Goal: Task Accomplishment & Management: Use online tool/utility

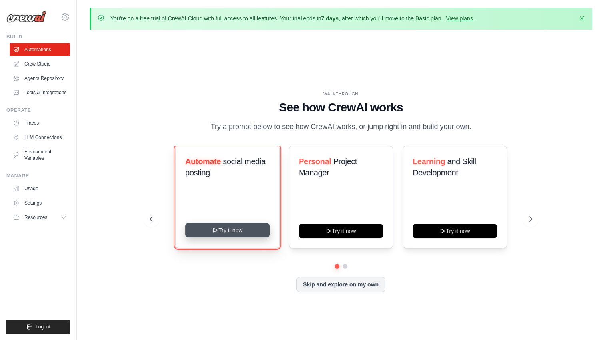
click at [213, 231] on icon at bounding box center [215, 230] width 4 height 4
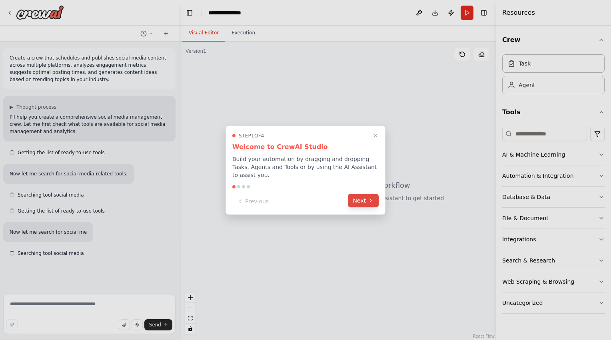
click at [368, 197] on icon at bounding box center [370, 200] width 6 height 6
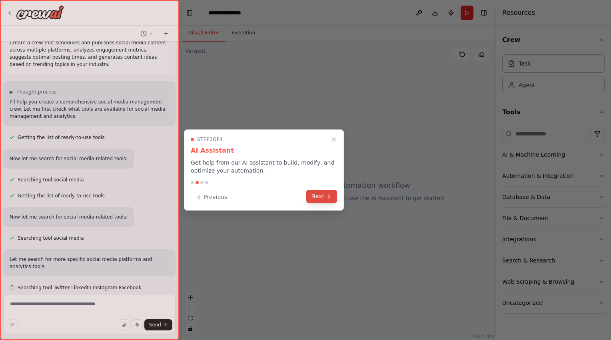
scroll to position [22, 0]
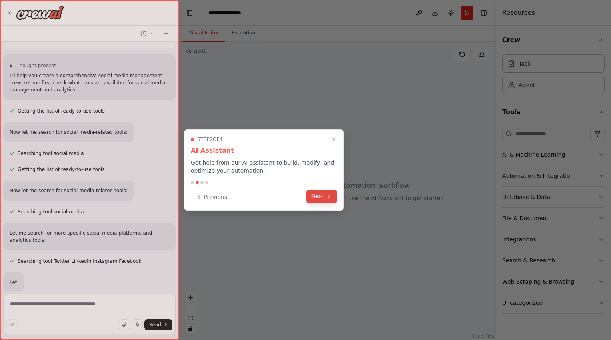
click at [328, 196] on icon at bounding box center [329, 196] width 6 height 6
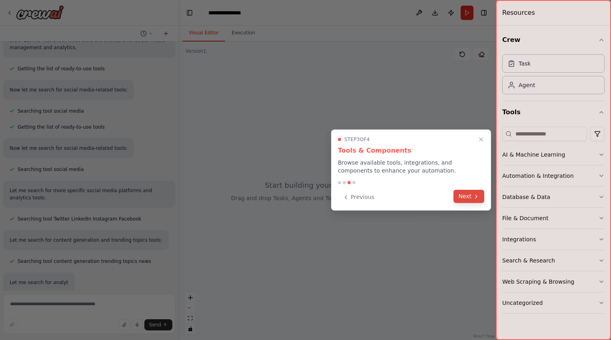
scroll to position [107, 0]
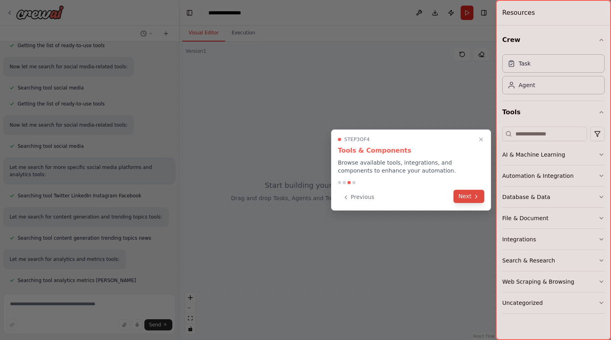
click at [464, 199] on button "Next" at bounding box center [468, 196] width 31 height 13
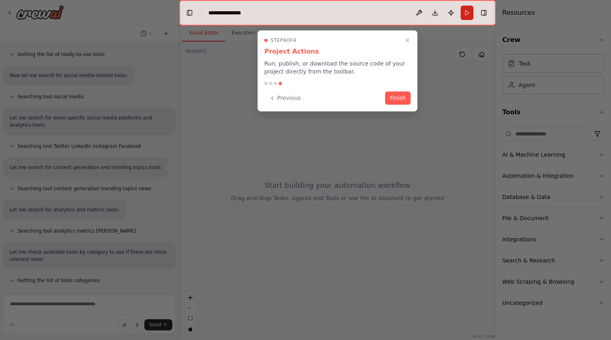
scroll to position [173, 0]
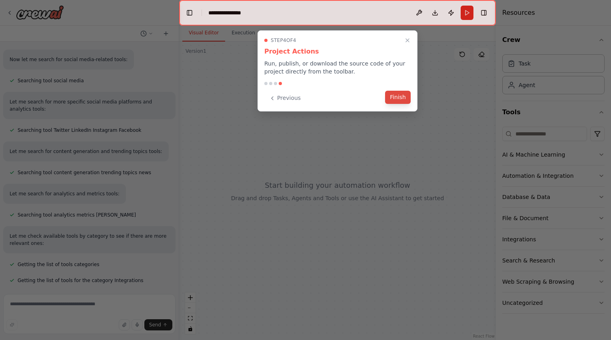
click at [400, 102] on button "Finish" at bounding box center [398, 97] width 26 height 13
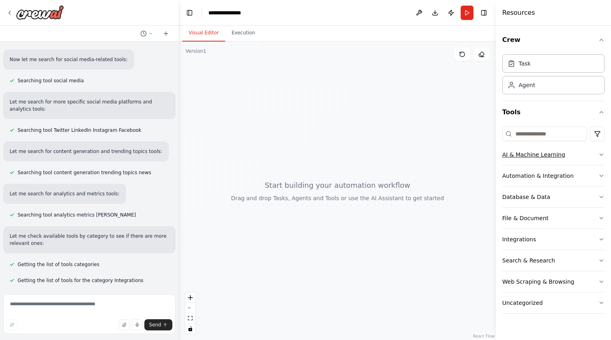
click at [594, 153] on button "AI & Machine Learning" at bounding box center [553, 154] width 102 height 21
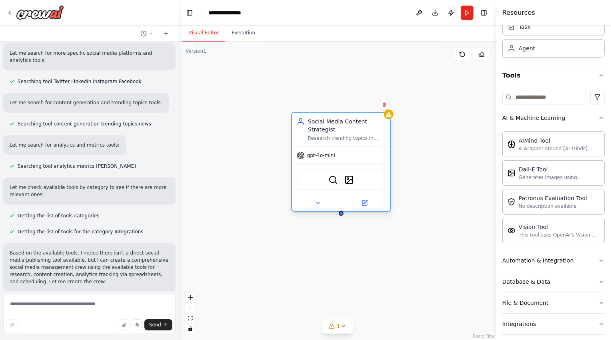
scroll to position [250, 0]
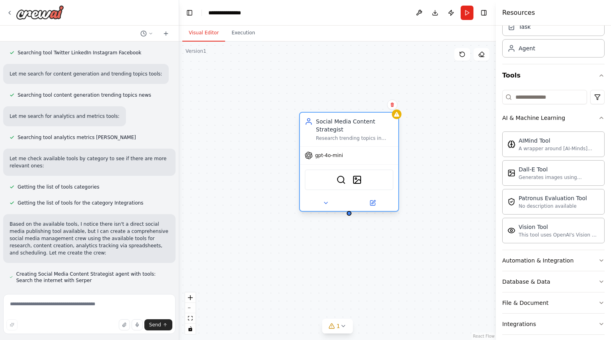
drag, startPoint x: 427, startPoint y: 107, endPoint x: 387, endPoint y: 141, distance: 52.2
click at [387, 141] on div "Social Media Content Strategist Research trending topics in {industry} and gene…" at bounding box center [349, 130] width 98 height 34
click at [348, 182] on div "SerperDevTool DallETool" at bounding box center [349, 179] width 89 height 21
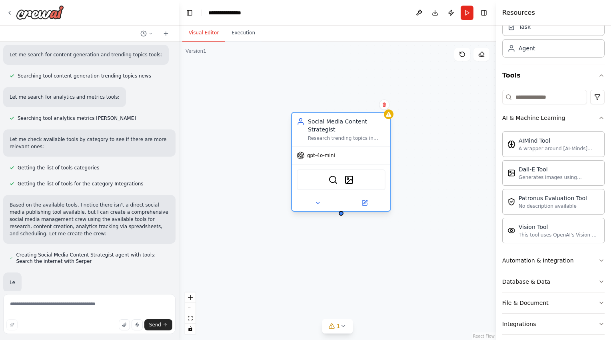
drag, startPoint x: 338, startPoint y: 181, endPoint x: 334, endPoint y: 179, distance: 4.3
click at [334, 179] on div "SerperDevTool DallETool" at bounding box center [341, 179] width 89 height 21
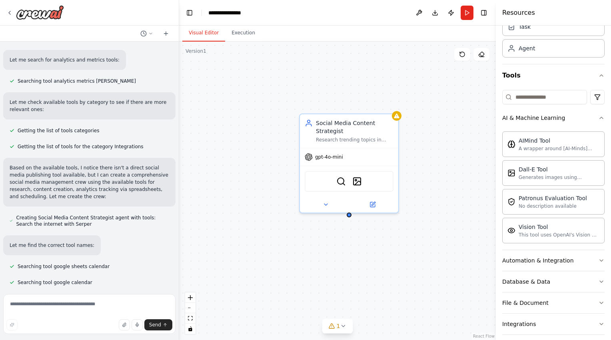
scroll to position [309, 0]
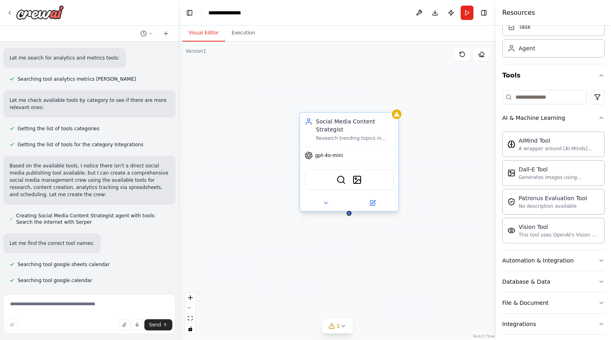
drag, startPoint x: 397, startPoint y: 147, endPoint x: 371, endPoint y: 162, distance: 30.2
drag, startPoint x: 371, startPoint y: 162, endPoint x: 329, endPoint y: 202, distance: 58.5
click at [329, 202] on button at bounding box center [325, 203] width 45 height 10
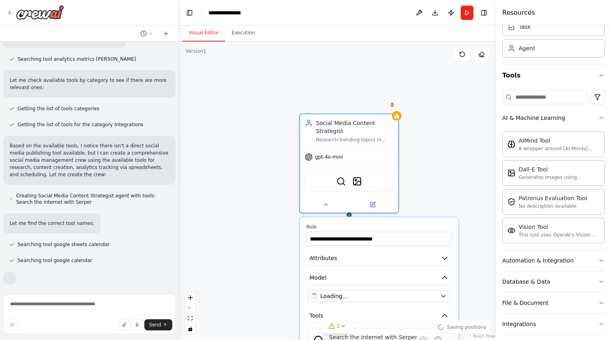
scroll to position [357, 0]
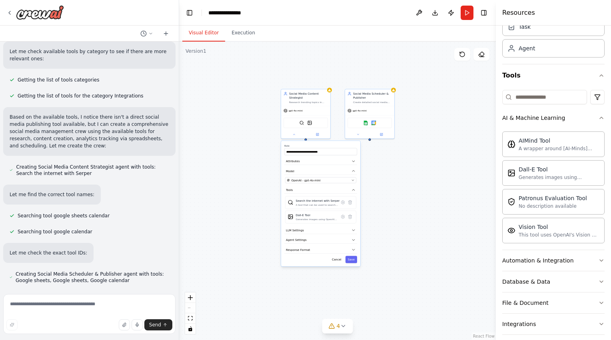
drag, startPoint x: 291, startPoint y: 208, endPoint x: 242, endPoint y: 149, distance: 76.9
click at [242, 149] on div "**********" at bounding box center [337, 191] width 317 height 299
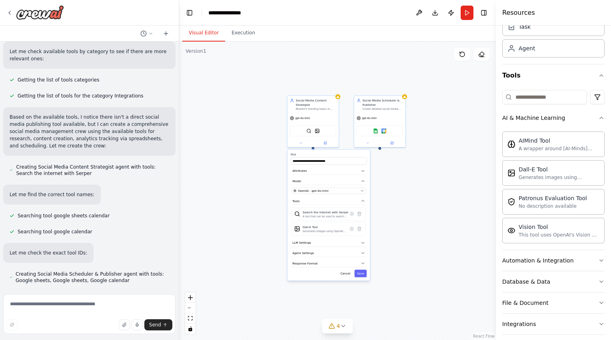
scroll to position [380, 0]
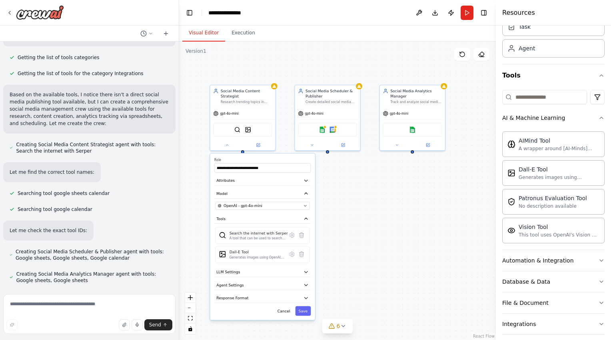
drag, startPoint x: 242, startPoint y: 149, endPoint x: 153, endPoint y: 153, distance: 88.8
click at [153, 153] on div "Create a crew that schedules and publishes social media content across multiple…" at bounding box center [305, 170] width 611 height 340
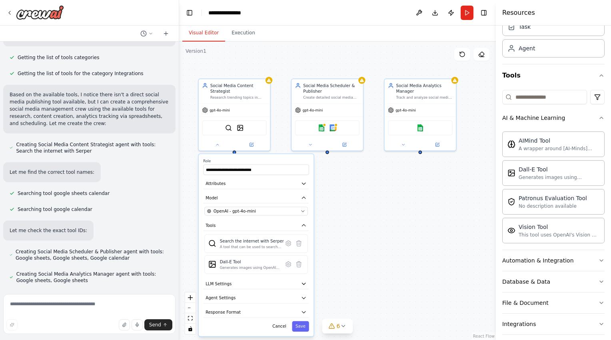
scroll to position [402, 0]
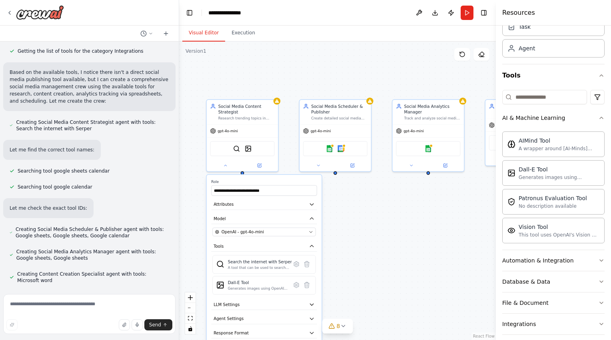
drag, startPoint x: 359, startPoint y: 183, endPoint x: 367, endPoint y: 198, distance: 16.3
click at [367, 198] on div "**********" at bounding box center [337, 191] width 317 height 299
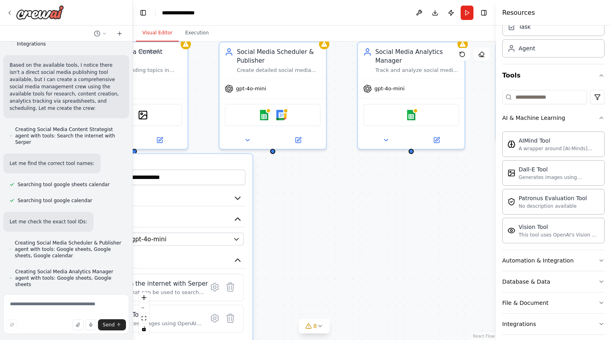
scroll to position [485, 0]
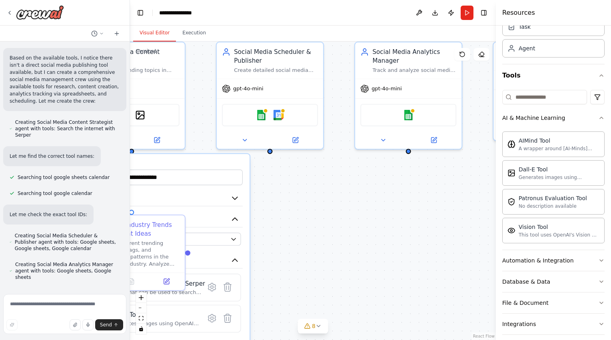
drag, startPoint x: 178, startPoint y: 125, endPoint x: 130, endPoint y: 128, distance: 48.5
click at [130, 128] on div "Create a crew that schedules and publishes social media content across multiple…" at bounding box center [305, 170] width 611 height 340
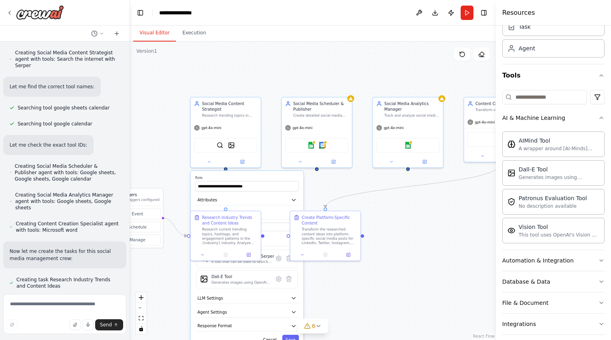
scroll to position [577, 0]
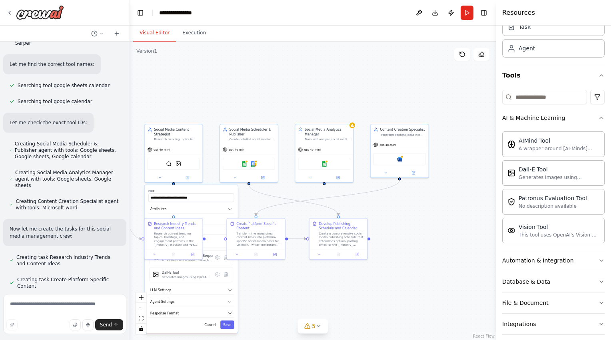
drag, startPoint x: 446, startPoint y: 204, endPoint x: 368, endPoint y: 208, distance: 78.5
click at [368, 208] on div ".deletable-edge-delete-btn { width: 20px; height: 20px; border: 0px solid #ffff…" at bounding box center [313, 191] width 366 height 299
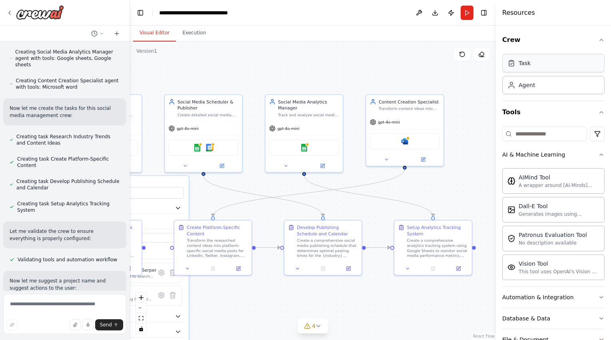
scroll to position [705, 0]
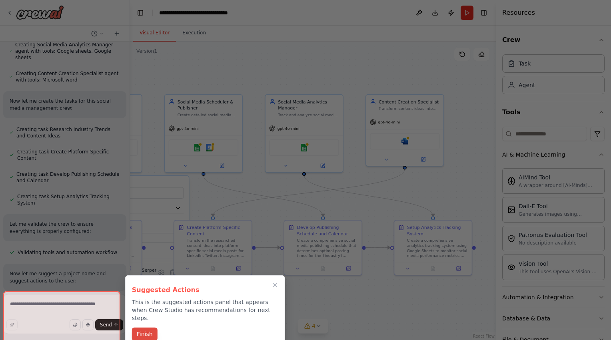
click at [147, 328] on button "Finish" at bounding box center [145, 334] width 26 height 13
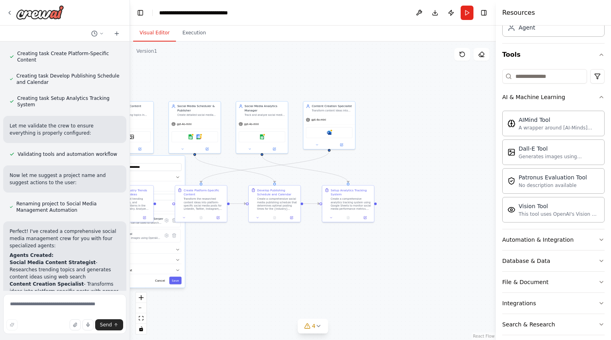
scroll to position [59, 0]
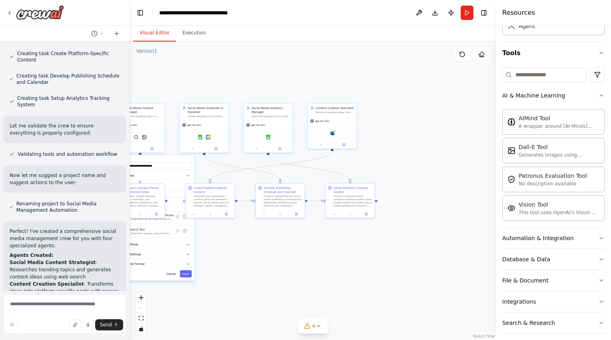
click at [335, 291] on div ".deletable-edge-delete-btn { width: 20px; height: 20px; border: 0px solid #ffff…" at bounding box center [313, 191] width 366 height 299
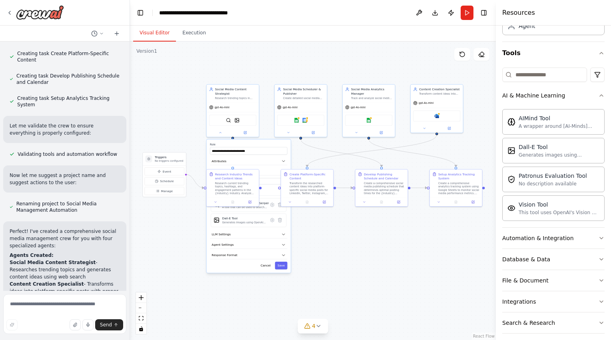
drag, startPoint x: 321, startPoint y: 248, endPoint x: 426, endPoint y: 242, distance: 105.3
click at [426, 242] on div ".deletable-edge-delete-btn { width: 20px; height: 20px; border: 0px solid #ffff…" at bounding box center [313, 191] width 366 height 299
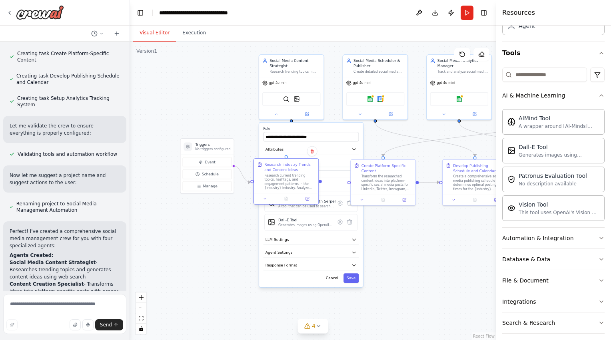
drag, startPoint x: 195, startPoint y: 185, endPoint x: 270, endPoint y: 186, distance: 75.6
click at [270, 186] on div "Research current trending topics, hashtags, and engagement patterns in the {ind…" at bounding box center [289, 181] width 51 height 17
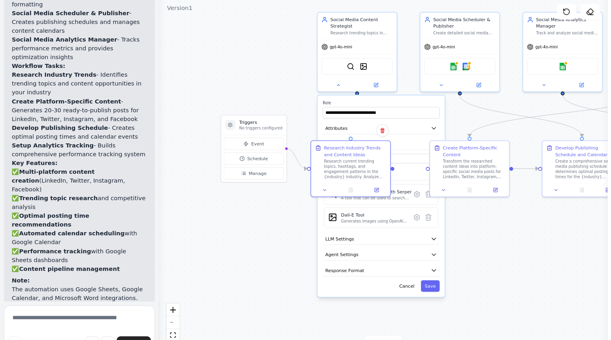
scroll to position [1055, 0]
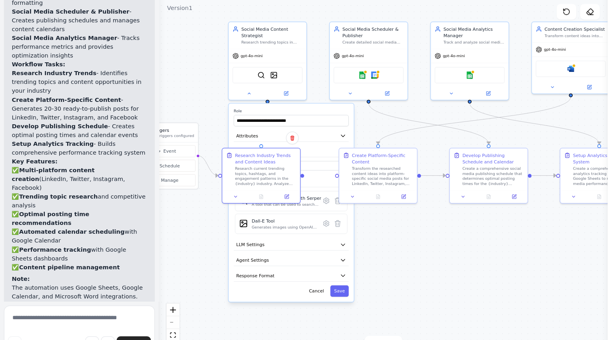
drag, startPoint x: 414, startPoint y: 227, endPoint x: 338, endPoint y: 231, distance: 76.1
click at [338, 231] on div ".deletable-edge-delete-btn { width: 20px; height: 20px; border: 0px solid #ffff…" at bounding box center [313, 191] width 366 height 299
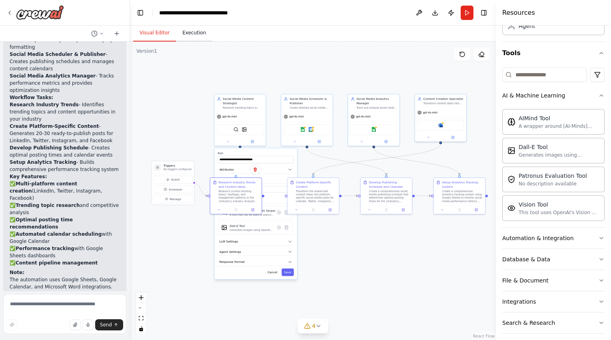
click at [191, 30] on button "Execution" at bounding box center [194, 33] width 36 height 17
click at [153, 36] on button "Visual Editor" at bounding box center [154, 33] width 43 height 17
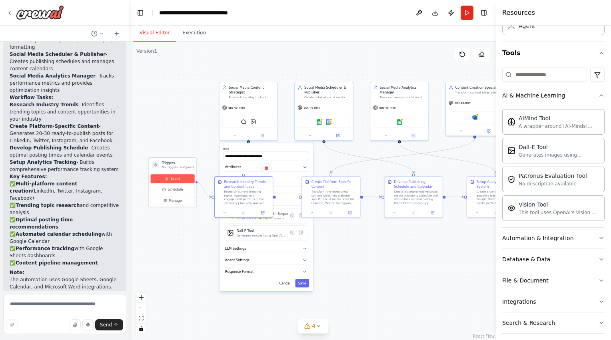
click at [177, 179] on span "Event" at bounding box center [176, 178] width 10 height 5
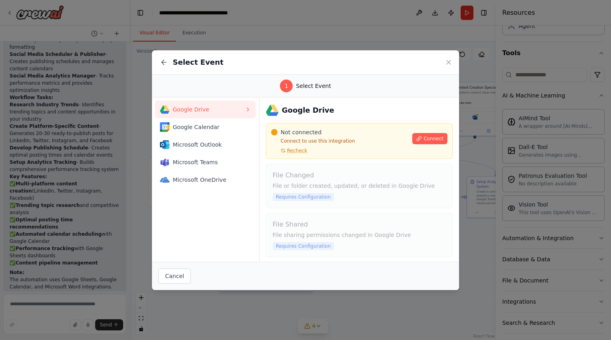
click at [444, 64] on div "Select Event" at bounding box center [305, 62] width 307 height 24
click at [450, 64] on icon at bounding box center [448, 62] width 8 height 8
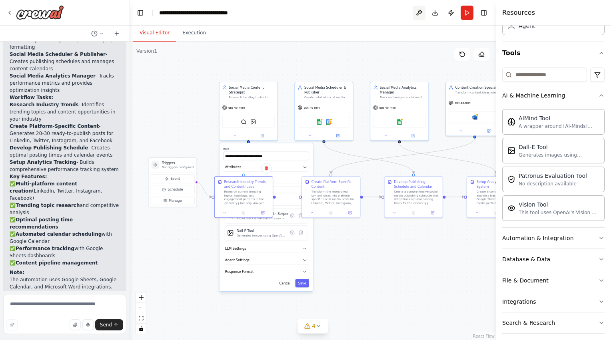
click at [417, 12] on button at bounding box center [418, 13] width 13 height 14
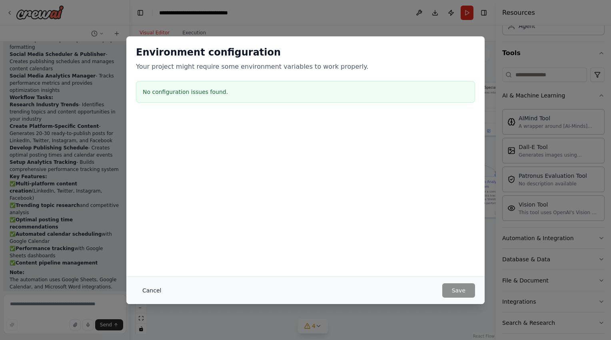
click at [153, 289] on button "Cancel" at bounding box center [152, 290] width 32 height 14
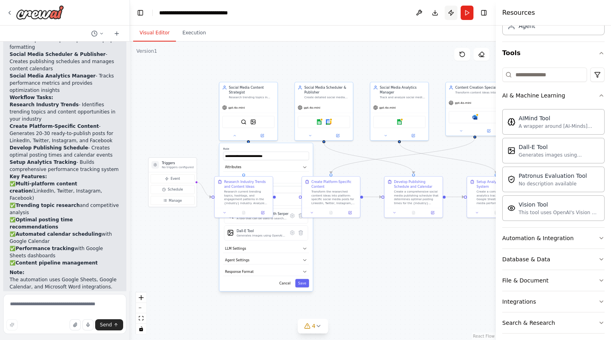
click at [450, 12] on button "Publish" at bounding box center [450, 13] width 13 height 14
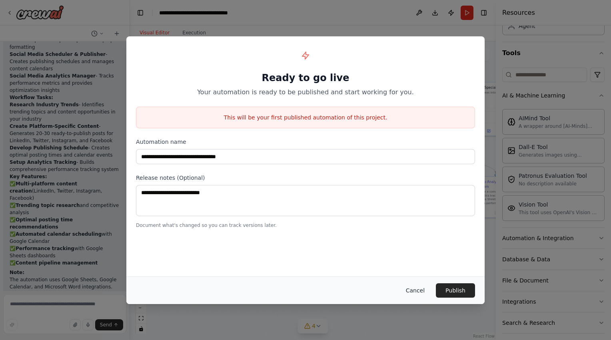
click at [418, 291] on button "Cancel" at bounding box center [415, 290] width 32 height 14
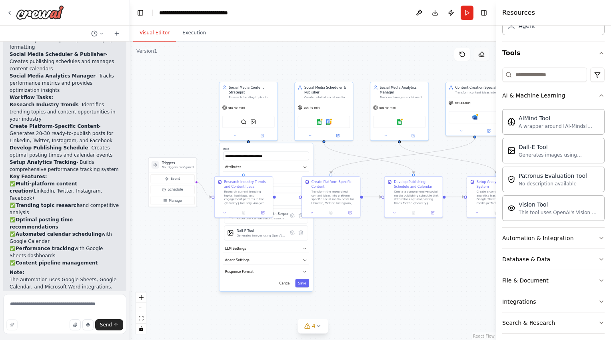
click at [480, 52] on icon at bounding box center [481, 54] width 6 height 6
click at [483, 53] on icon at bounding box center [480, 54] width 5 height 5
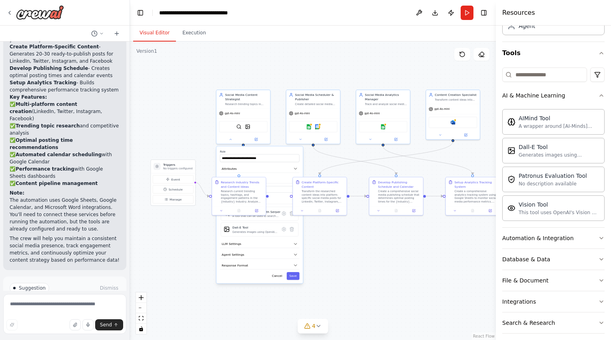
click at [22, 285] on span "Suggestion" at bounding box center [32, 288] width 27 height 6
click at [54, 319] on span "Run Automation" at bounding box center [68, 322] width 39 height 6
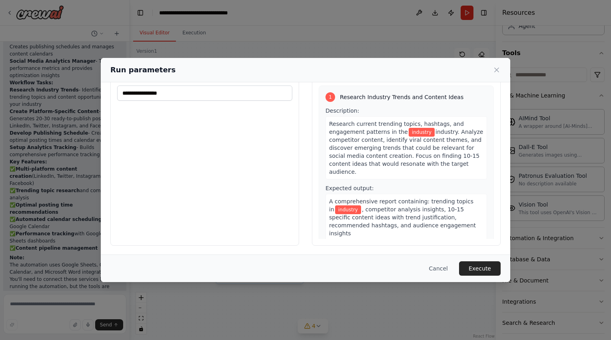
scroll to position [0, 0]
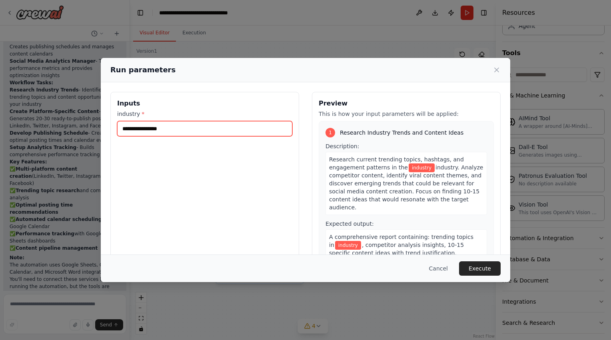
click at [186, 130] on input "industry *" at bounding box center [204, 128] width 175 height 15
type input "*"
type input "**"
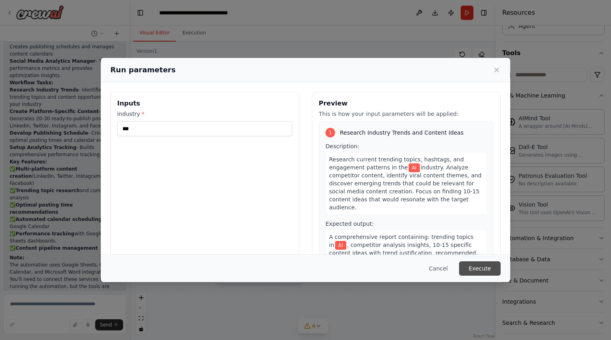
click at [472, 267] on button "Execute" at bounding box center [480, 268] width 42 height 14
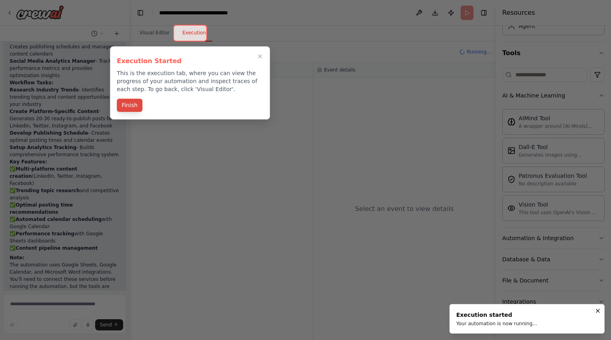
click at [125, 100] on button "Finish" at bounding box center [130, 105] width 26 height 13
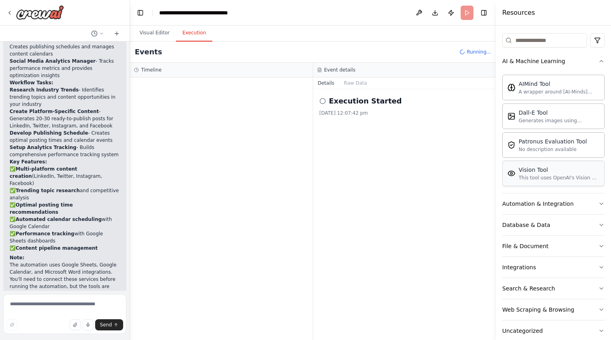
scroll to position [94, 0]
click at [591, 56] on button "AI & Machine Learning" at bounding box center [553, 60] width 102 height 21
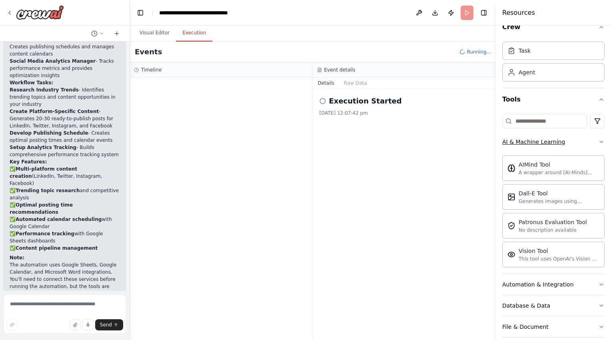
scroll to position [0, 0]
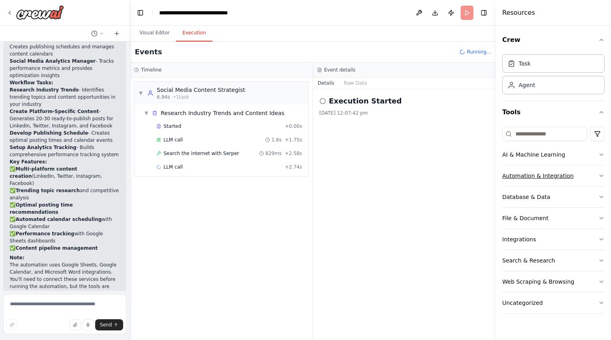
click at [531, 169] on button "Automation & Integration" at bounding box center [553, 175] width 102 height 21
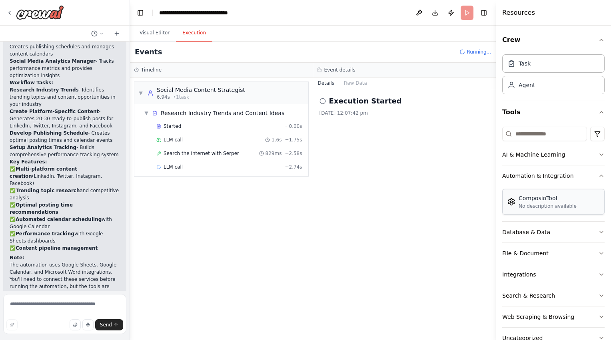
scroll to position [20, 0]
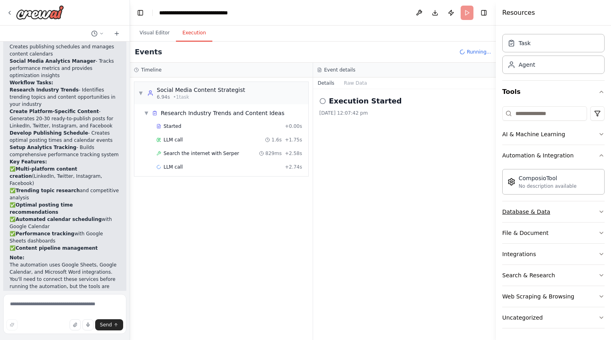
click at [531, 208] on div "Database & Data" at bounding box center [526, 212] width 48 height 8
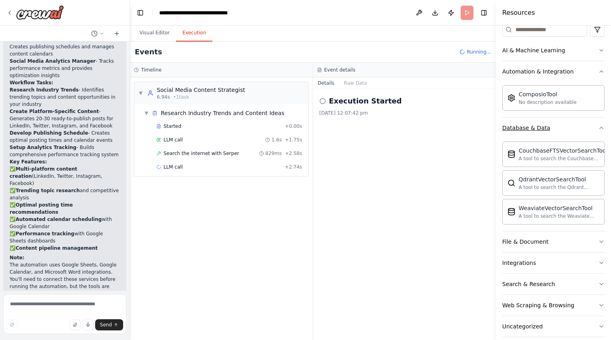
scroll to position [112, 0]
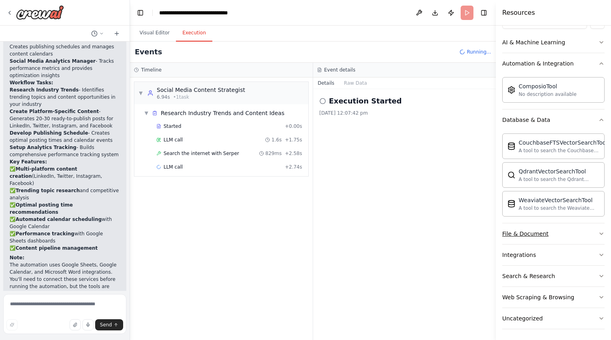
click at [536, 239] on button "File & Document" at bounding box center [553, 233] width 102 height 21
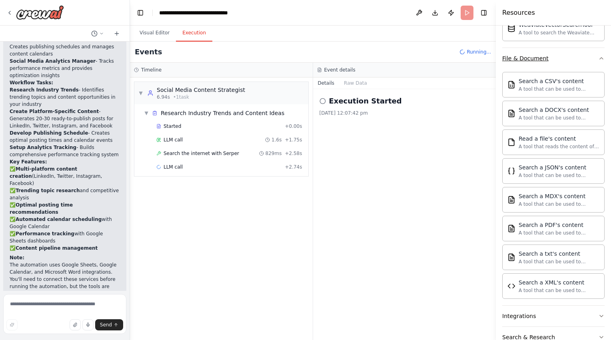
scroll to position [290, 0]
click at [599, 55] on div "Crew Task Agent Tools AI & Machine Learning Automation & Integration ComposioTo…" at bounding box center [553, 183] width 115 height 315
click at [598, 56] on icon "button" at bounding box center [601, 56] width 6 height 6
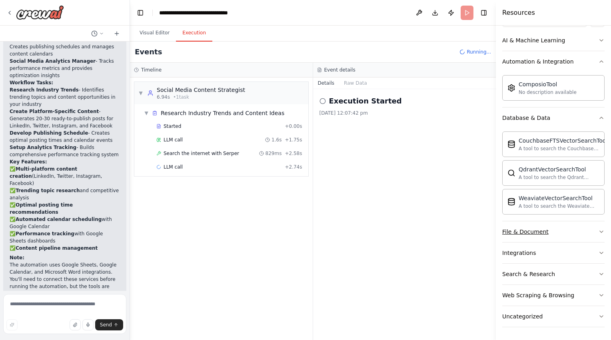
scroll to position [112, 0]
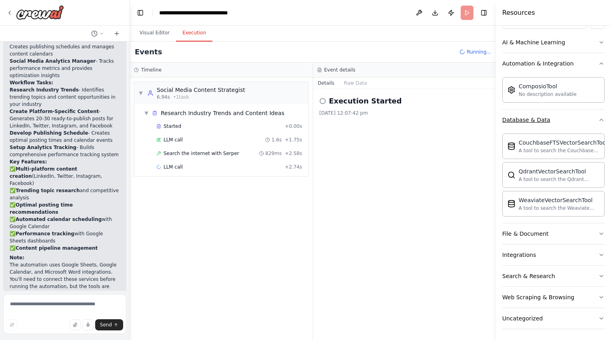
click at [587, 115] on button "Database & Data" at bounding box center [553, 120] width 102 height 21
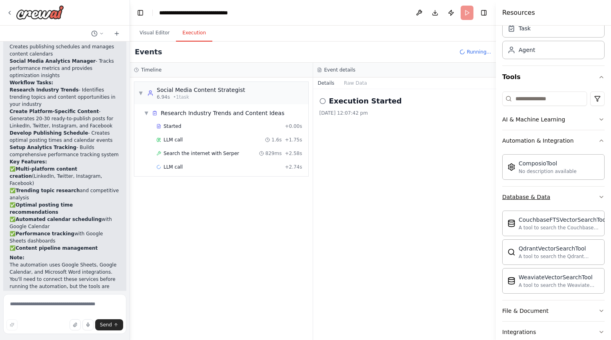
scroll to position [20, 0]
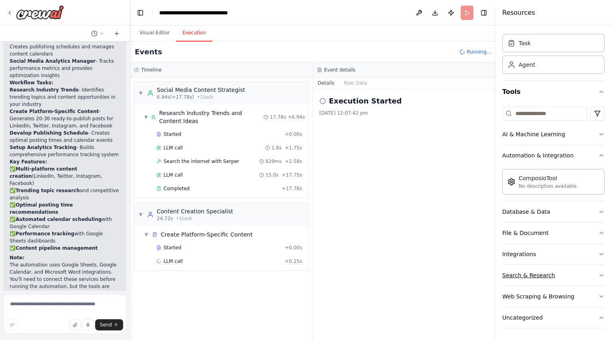
click at [558, 275] on button "Search & Research" at bounding box center [553, 275] width 102 height 21
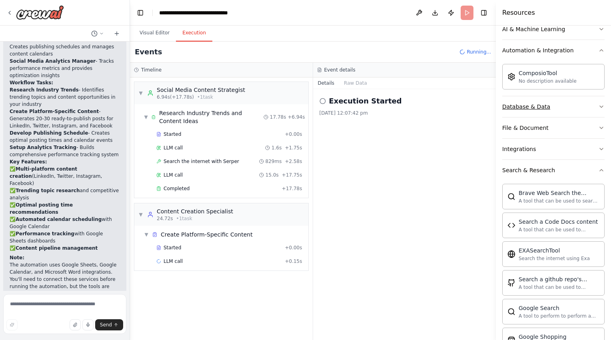
scroll to position [125, 0]
click at [591, 165] on button "Search & Research" at bounding box center [553, 170] width 102 height 21
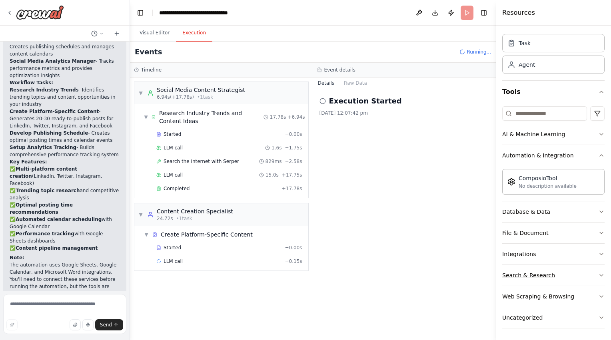
scroll to position [20, 0]
click at [537, 304] on button "Web Scraping & Browsing" at bounding box center [553, 296] width 102 height 21
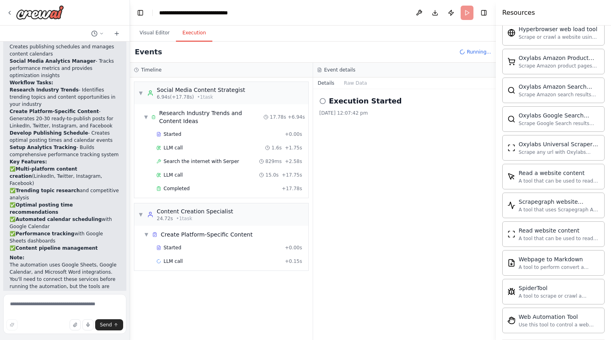
scroll to position [456, 0]
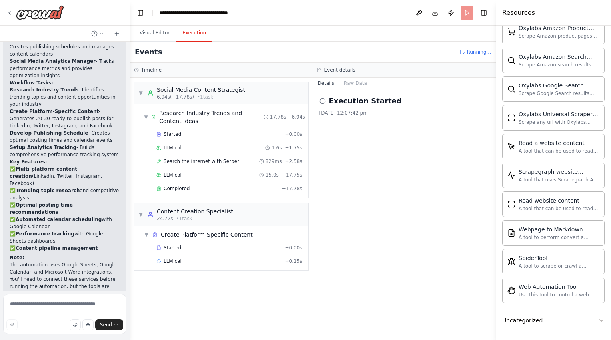
click at [544, 310] on button "Uncategorized" at bounding box center [553, 320] width 102 height 21
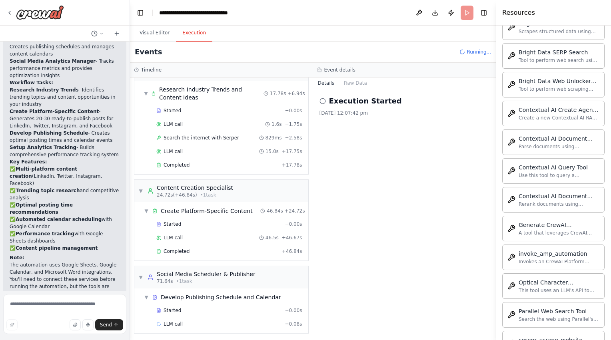
scroll to position [0, 0]
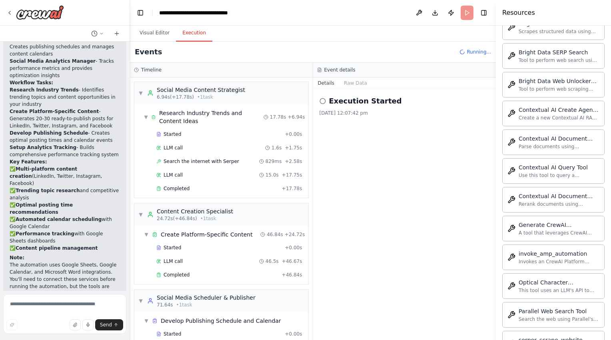
click at [322, 101] on icon at bounding box center [322, 101] width 6 height 6
click at [358, 86] on button "Raw Data" at bounding box center [355, 83] width 33 height 11
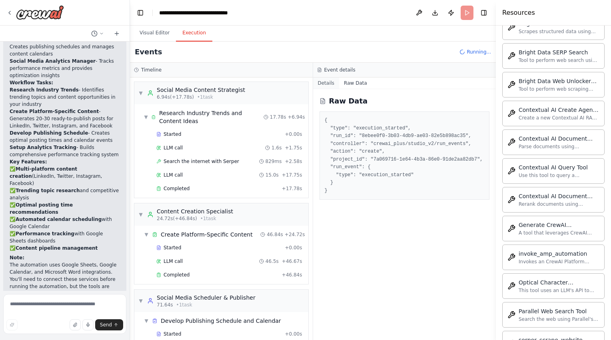
click at [324, 80] on button "Details" at bounding box center [326, 83] width 26 height 11
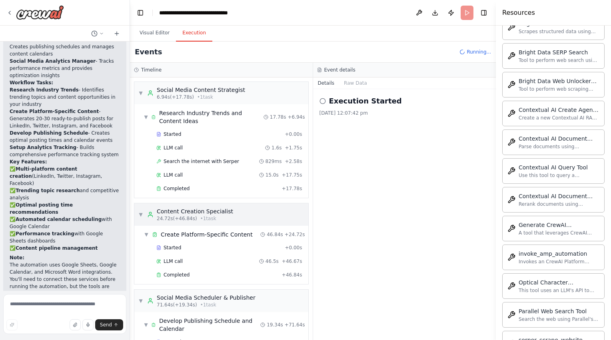
scroll to position [117, 0]
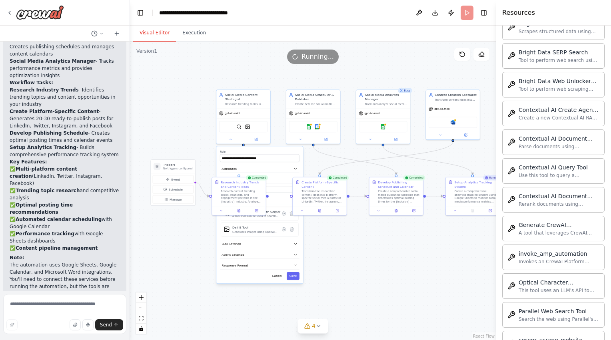
click at [155, 35] on button "Visual Editor" at bounding box center [154, 33] width 43 height 17
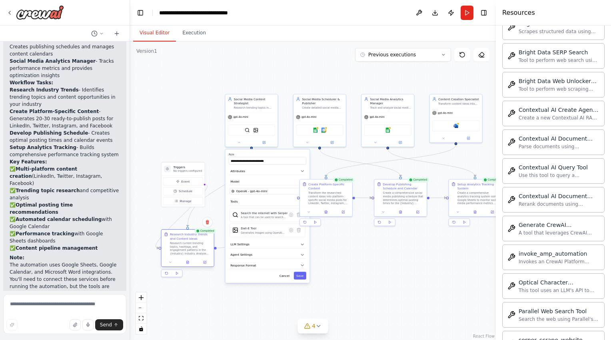
drag, startPoint x: 246, startPoint y: 200, endPoint x: 185, endPoint y: 252, distance: 80.5
click at [185, 252] on div "Research current trending topics, hashtags, and engagement patterns in the {ind…" at bounding box center [190, 249] width 41 height 14
drag, startPoint x: 320, startPoint y: 198, endPoint x: 353, endPoint y: 215, distance: 37.7
click at [353, 215] on div "Transform the researched content ideas into platform-specific social media post…" at bounding box center [360, 215] width 41 height 14
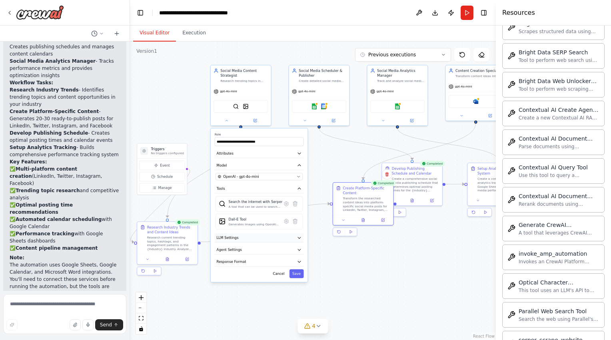
click at [276, 239] on button "LLM Settings" at bounding box center [259, 237] width 89 height 9
click at [281, 234] on button "LLM Settings" at bounding box center [259, 237] width 89 height 9
click at [285, 249] on button "Agent Settings" at bounding box center [259, 249] width 89 height 9
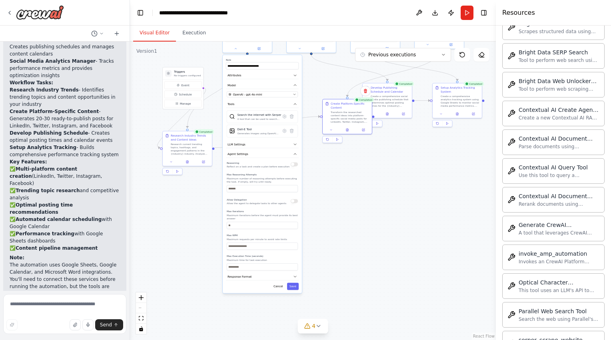
drag, startPoint x: 345, startPoint y: 269, endPoint x: 345, endPoint y: 167, distance: 101.1
click at [345, 167] on div ".deletable-edge-delete-btn { width: 20px; height: 20px; border: 0px solid #ffff…" at bounding box center [313, 191] width 366 height 299
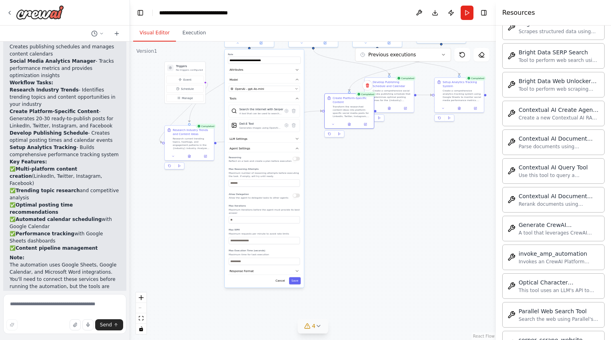
click at [317, 329] on icon at bounding box center [318, 326] width 6 height 6
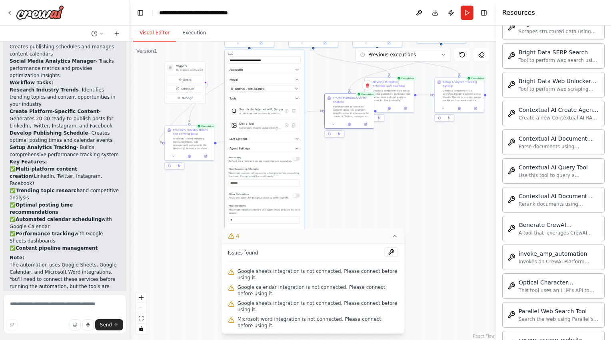
click at [343, 235] on div ".deletable-edge-delete-btn { width: 20px; height: 20px; border: 0px solid #ffff…" at bounding box center [313, 191] width 366 height 299
click at [393, 244] on button "4" at bounding box center [312, 236] width 183 height 15
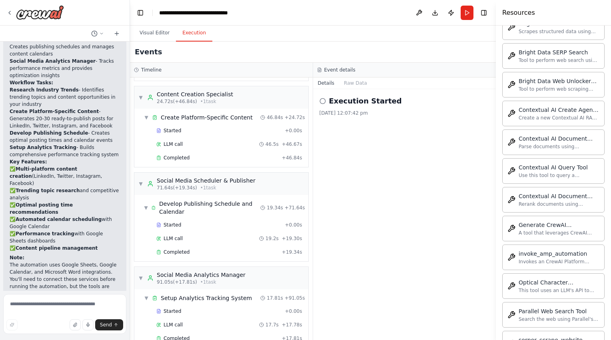
click at [195, 34] on button "Execution" at bounding box center [194, 33] width 36 height 17
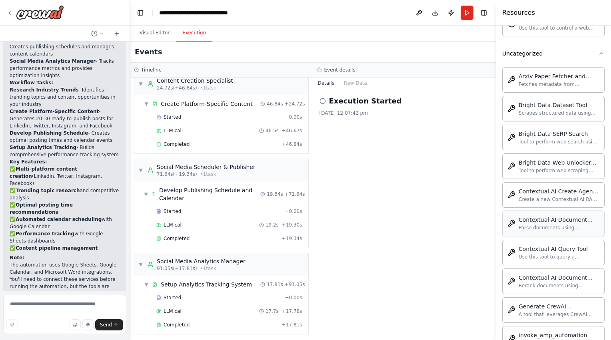
scroll to position [581, 0]
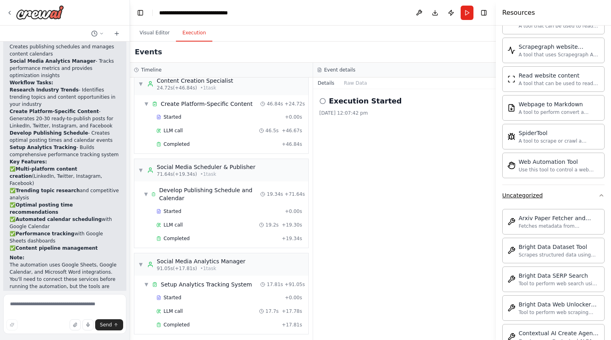
click at [563, 187] on button "Uncategorized" at bounding box center [553, 195] width 102 height 21
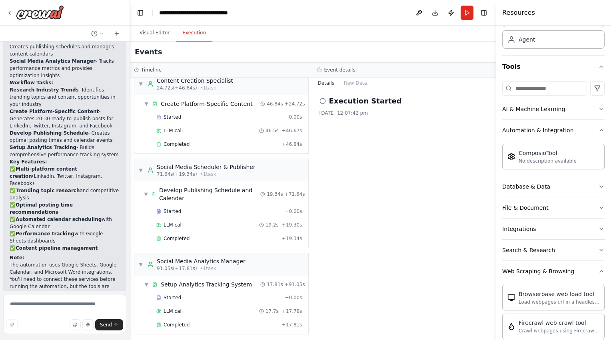
scroll to position [82, 0]
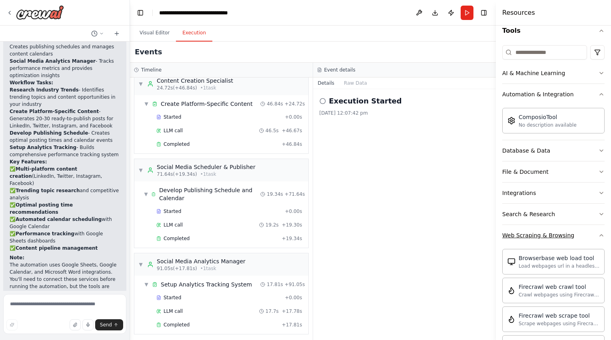
click at [577, 229] on button "Web Scraping & Browsing" at bounding box center [553, 235] width 102 height 21
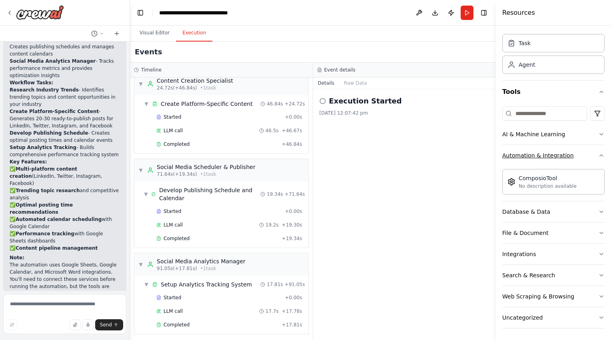
scroll to position [0, 0]
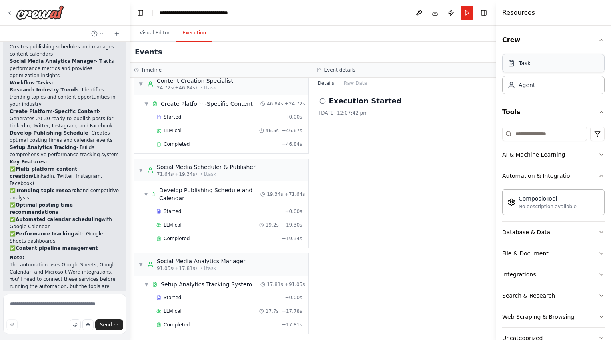
click at [528, 64] on div "Task" at bounding box center [524, 63] width 12 height 8
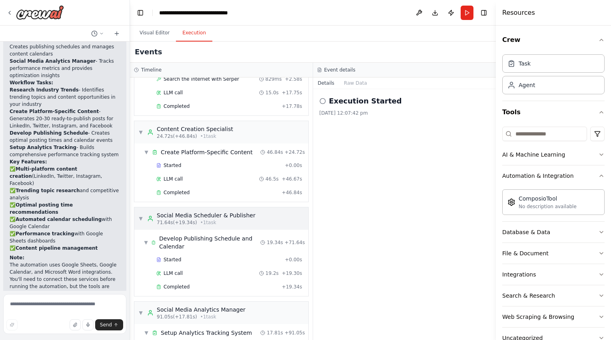
scroll to position [82, 0]
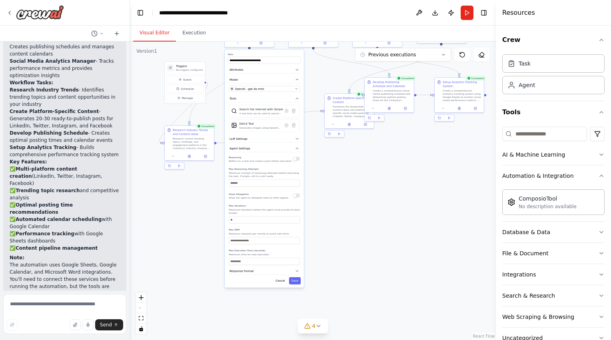
click at [150, 40] on button "Visual Editor" at bounding box center [154, 33] width 43 height 17
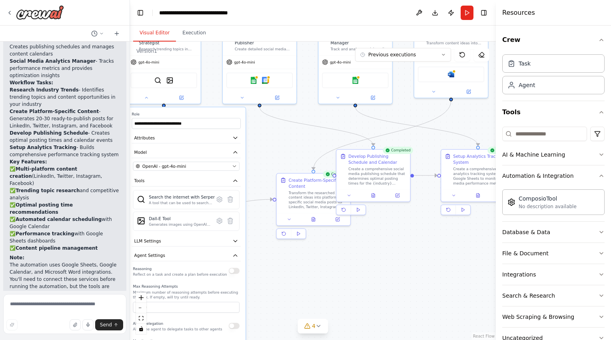
drag, startPoint x: 416, startPoint y: 152, endPoint x: 381, endPoint y: 267, distance: 120.1
click at [381, 267] on div ".deletable-edge-delete-btn { width: 20px; height: 20px; border: 0px solid #ffff…" at bounding box center [313, 191] width 366 height 299
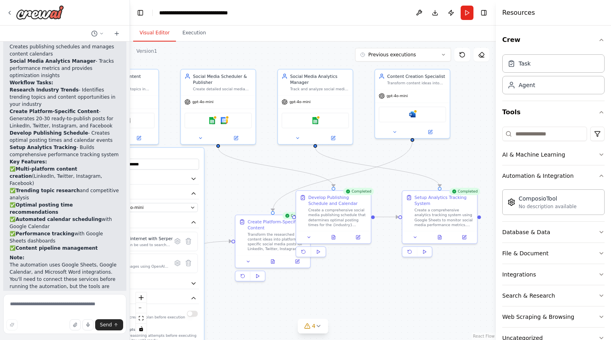
drag, startPoint x: 294, startPoint y: 173, endPoint x: 246, endPoint y: 177, distance: 48.2
click at [246, 177] on div ".deletable-edge-delete-btn { width: 20px; height: 20px; border: 0px solid #ffff…" at bounding box center [313, 191] width 366 height 299
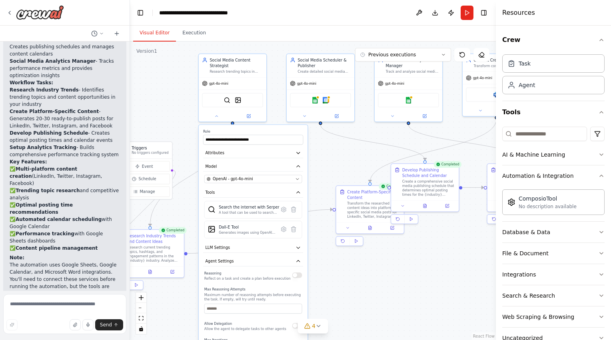
drag, startPoint x: 216, startPoint y: 195, endPoint x: 321, endPoint y: 160, distance: 110.3
click at [321, 160] on div ".deletable-edge-delete-btn { width: 20px; height: 20px; border: 0px solid #ffff…" at bounding box center [313, 191] width 366 height 299
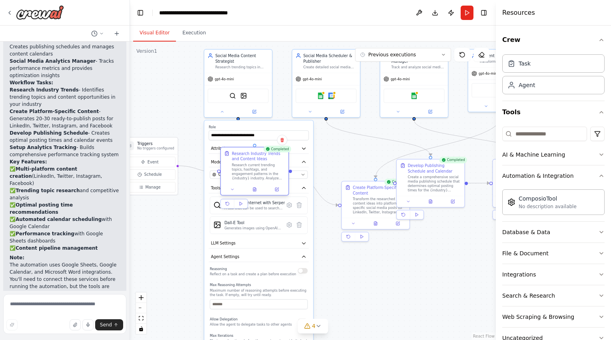
drag, startPoint x: 161, startPoint y: 251, endPoint x: 260, endPoint y: 173, distance: 125.3
click at [260, 173] on div "Research current trending topics, hashtags, and engagement patterns in the {ind…" at bounding box center [258, 172] width 53 height 18
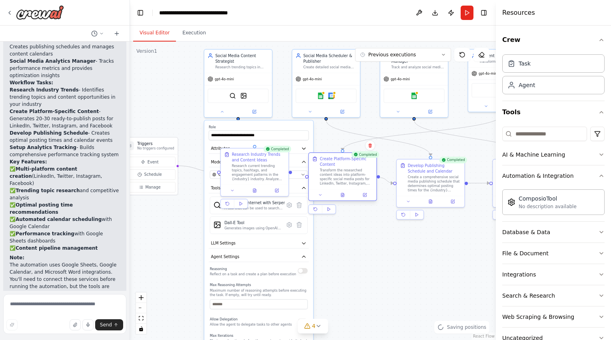
drag, startPoint x: 366, startPoint y: 193, endPoint x: 332, endPoint y: 165, distance: 44.0
click at [332, 165] on div "Create Platform-Specific Content" at bounding box center [346, 161] width 53 height 11
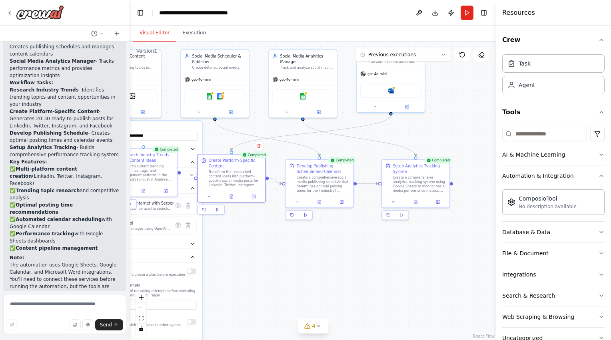
drag, startPoint x: 448, startPoint y: 240, endPoint x: 337, endPoint y: 240, distance: 111.1
click at [337, 240] on div ".deletable-edge-delete-btn { width: 20px; height: 20px; border: 0px solid #ffff…" at bounding box center [313, 191] width 366 height 299
drag, startPoint x: 321, startPoint y: 193, endPoint x: 321, endPoint y: 186, distance: 7.2
click at [321, 186] on div "Develop Publishing Schedule and Calendar Create a comprehensive social media pu…" at bounding box center [319, 171] width 68 height 36
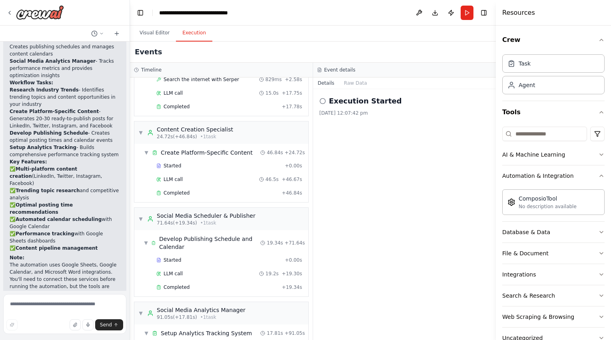
click at [189, 36] on button "Execution" at bounding box center [194, 33] width 36 height 17
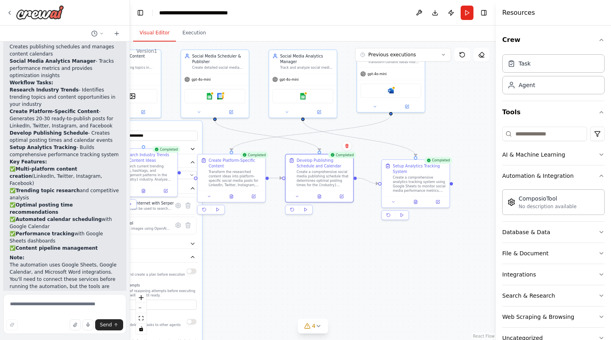
click at [160, 31] on button "Visual Editor" at bounding box center [154, 33] width 43 height 17
click at [419, 201] on button at bounding box center [415, 200] width 23 height 6
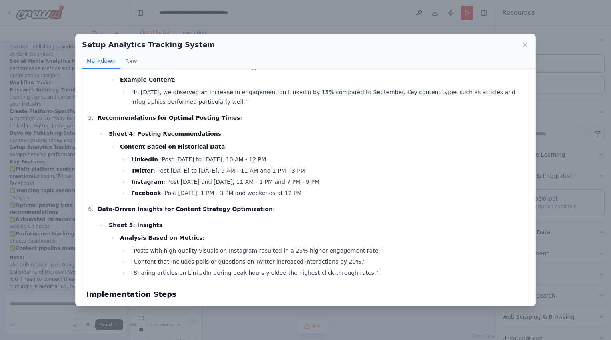
scroll to position [606, 0]
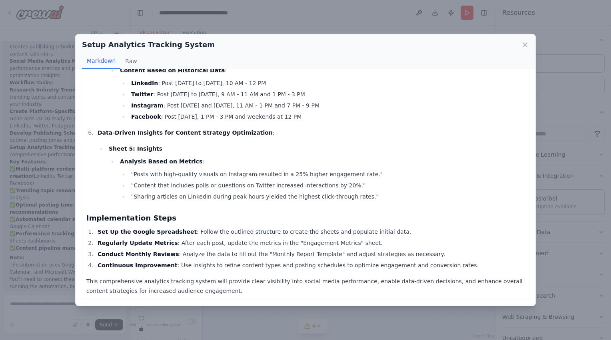
click at [231, 21] on div "Setup Analytics Tracking System Markdown Raw Comprehensive Analytics Tracking S…" at bounding box center [305, 170] width 611 height 340
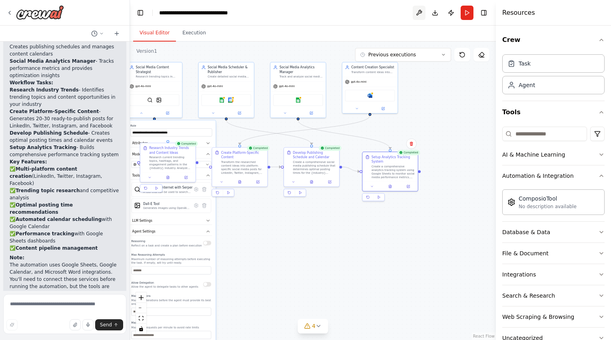
click at [420, 16] on button at bounding box center [418, 13] width 13 height 14
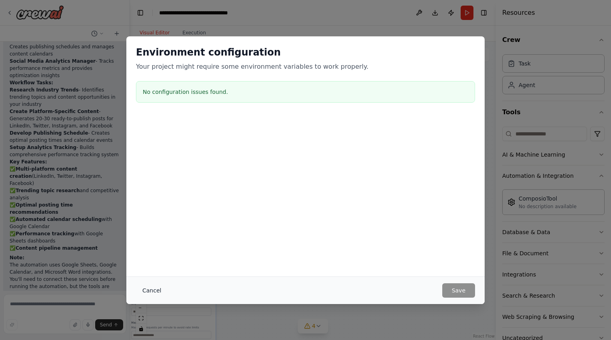
click at [149, 289] on button "Cancel" at bounding box center [152, 290] width 32 height 14
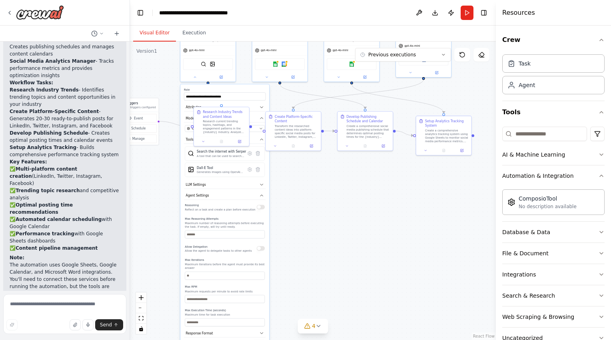
drag, startPoint x: 244, startPoint y: 262, endPoint x: 297, endPoint y: 226, distance: 64.5
click at [297, 226] on div ".deletable-edge-delete-btn { width: 20px; height: 20px; border: 0px solid #ffff…" at bounding box center [313, 191] width 366 height 299
click at [260, 197] on button "Agent Settings" at bounding box center [225, 195] width 82 height 8
click at [254, 205] on button "Response Format" at bounding box center [225, 207] width 82 height 8
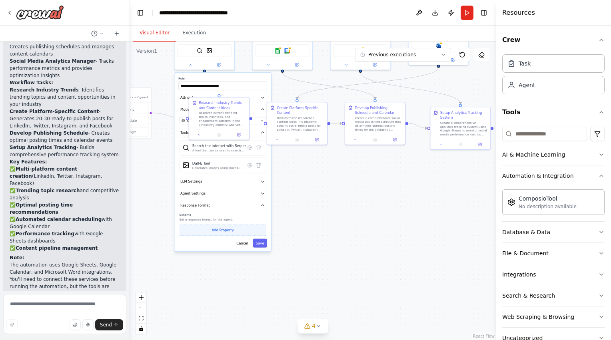
click at [241, 227] on button "Add Property" at bounding box center [222, 230] width 87 height 11
click at [257, 254] on button "Save" at bounding box center [260, 255] width 14 height 9
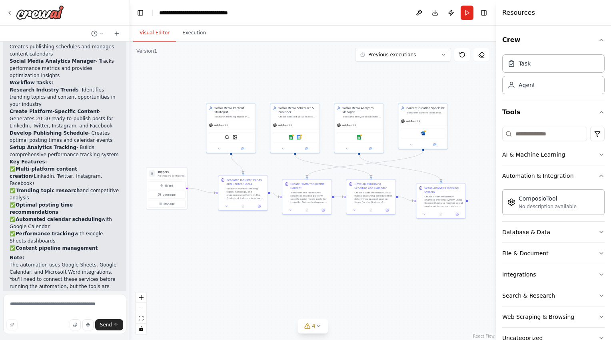
drag, startPoint x: 275, startPoint y: 203, endPoint x: 285, endPoint y: 264, distance: 61.8
click at [285, 264] on div ".deletable-edge-delete-btn { width: 20px; height: 20px; border: 0px solid #ffff…" at bounding box center [313, 191] width 366 height 299
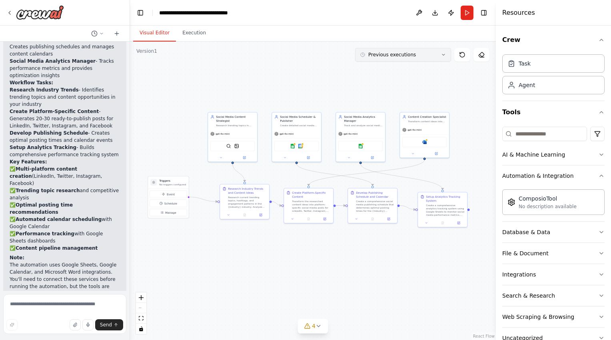
click at [444, 60] on button "Previous executions" at bounding box center [403, 55] width 96 height 14
click at [438, 69] on div "4m ago" at bounding box center [408, 69] width 80 height 6
click at [464, 54] on icon at bounding box center [462, 55] width 6 height 6
click at [465, 55] on button at bounding box center [462, 55] width 16 height 14
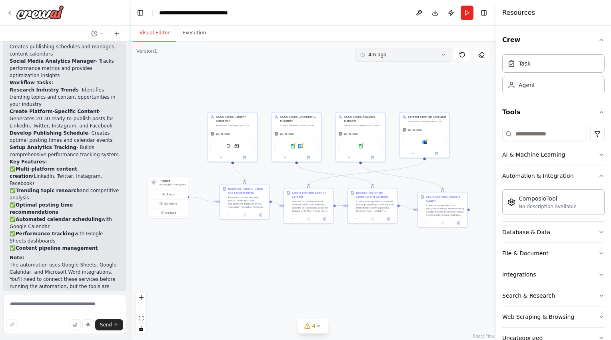
click at [432, 53] on button "4m ago" at bounding box center [403, 55] width 96 height 14
click at [419, 80] on div "4m ago" at bounding box center [408, 83] width 80 height 6
click at [463, 93] on div ".deletable-edge-delete-btn { width: 20px; height: 20px; border: 0px solid #ffff…" at bounding box center [313, 191] width 366 height 299
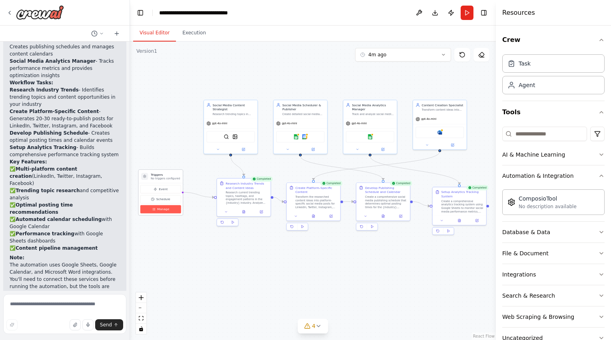
click at [172, 209] on button "Manage" at bounding box center [160, 209] width 41 height 8
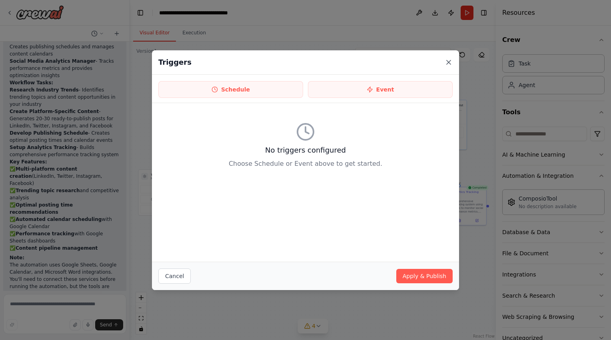
click at [448, 59] on icon at bounding box center [448, 62] width 8 height 8
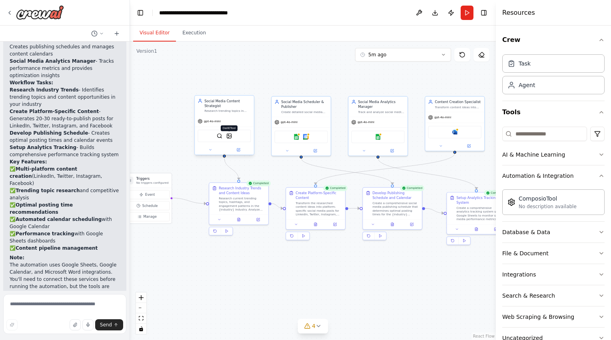
click at [230, 137] on img at bounding box center [229, 136] width 6 height 6
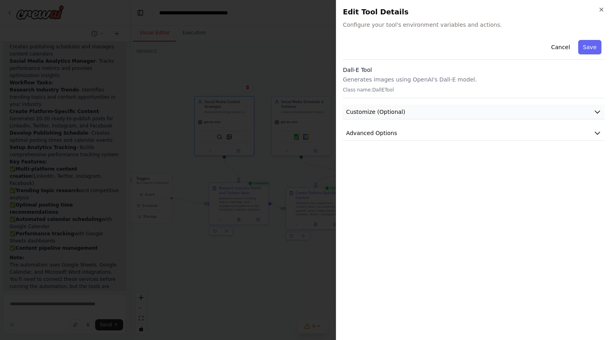
click at [439, 118] on button "Customize (Optional)" at bounding box center [474, 112] width 262 height 15
click at [430, 138] on button "Advanced Options" at bounding box center [474, 133] width 262 height 15
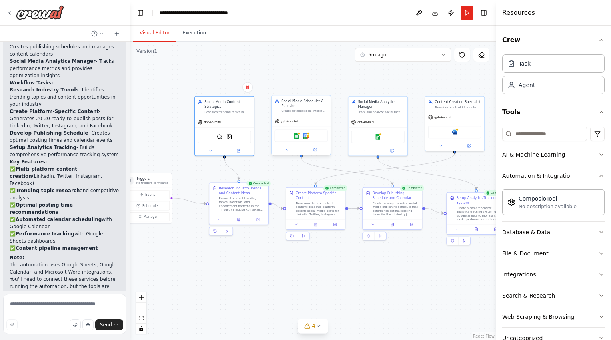
click at [314, 138] on div "Google sheets Google calendar" at bounding box center [301, 136] width 53 height 12
click at [295, 138] on img at bounding box center [296, 136] width 6 height 6
click at [412, 256] on div ".deletable-edge-delete-btn { width: 20px; height: 20px; border: 0px solid #ffff…" at bounding box center [313, 191] width 366 height 299
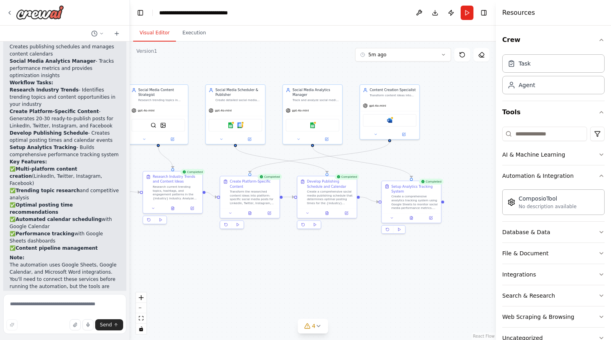
drag, startPoint x: 412, startPoint y: 256, endPoint x: 349, endPoint y: 243, distance: 64.5
click at [349, 243] on div ".deletable-edge-delete-btn { width: 20px; height: 20px; border: 0px solid #ffff…" at bounding box center [313, 191] width 366 height 299
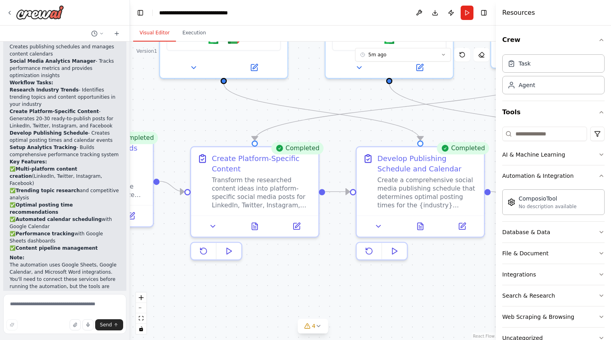
drag, startPoint x: 353, startPoint y: 217, endPoint x: 467, endPoint y: 268, distance: 124.7
click at [467, 268] on div ".deletable-edge-delete-btn { width: 20px; height: 20px; border: 0px solid #ffff…" at bounding box center [313, 191] width 366 height 299
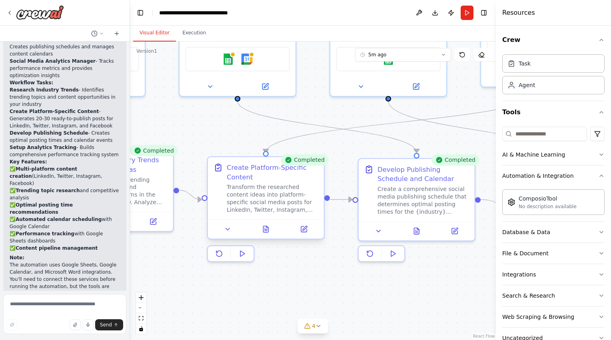
click at [295, 208] on div "Transform the researched content ideas into platform-specific social media post…" at bounding box center [273, 198] width 92 height 30
click at [231, 226] on icon at bounding box center [228, 229] width 8 height 8
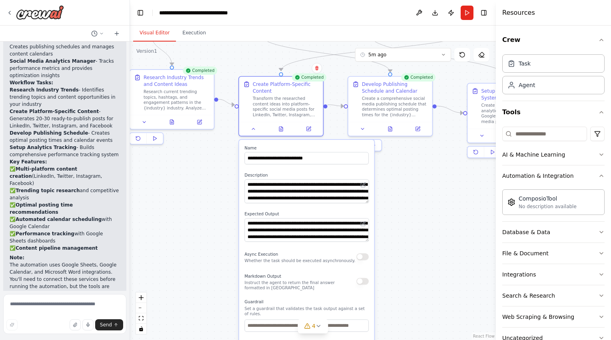
drag, startPoint x: 192, startPoint y: 313, endPoint x: 217, endPoint y: 210, distance: 106.6
click at [217, 210] on div ".deletable-edge-delete-btn { width: 20px; height: 20px; border: 0px solid #ffff…" at bounding box center [313, 191] width 366 height 299
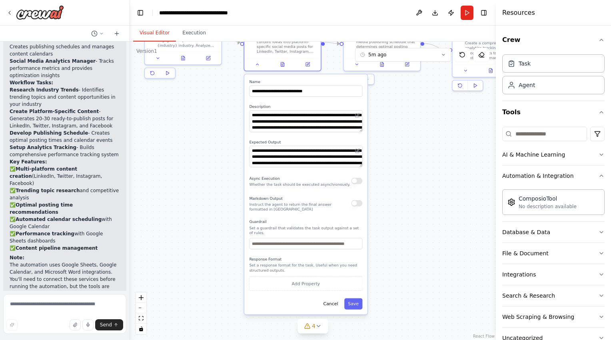
drag, startPoint x: 434, startPoint y: 273, endPoint x: 429, endPoint y: 210, distance: 63.7
click at [429, 210] on div ".deletable-edge-delete-btn { width: 20px; height: 20px; border: 0px solid #ffff…" at bounding box center [313, 191] width 366 height 299
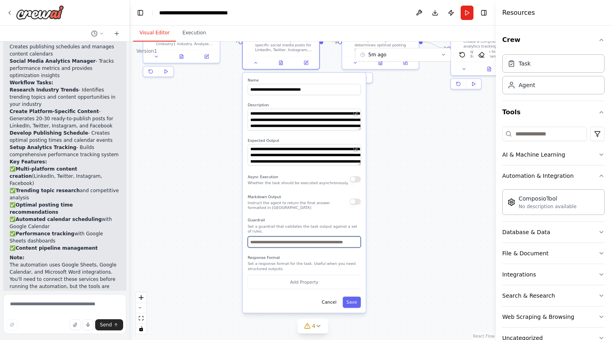
click at [324, 237] on input "text" at bounding box center [303, 242] width 113 height 11
click at [401, 238] on div ".deletable-edge-delete-btn { width: 20px; height: 20px; border: 0px solid #ffff…" at bounding box center [313, 191] width 366 height 299
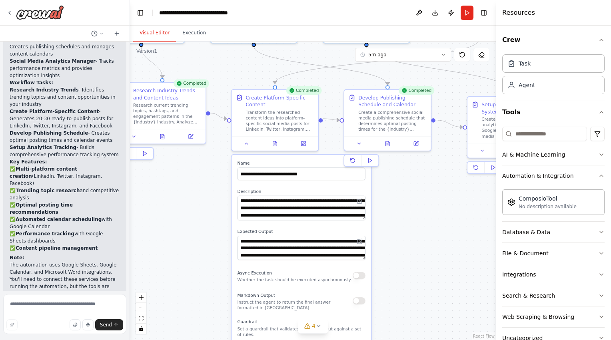
drag, startPoint x: 217, startPoint y: 143, endPoint x: 203, endPoint y: 235, distance: 92.7
click at [203, 235] on div ".deletable-edge-delete-btn { width: 20px; height: 20px; border: 0px solid #ffff…" at bounding box center [313, 191] width 366 height 299
click at [299, 147] on div at bounding box center [274, 142] width 86 height 14
click at [302, 142] on icon at bounding box center [303, 141] width 3 height 3
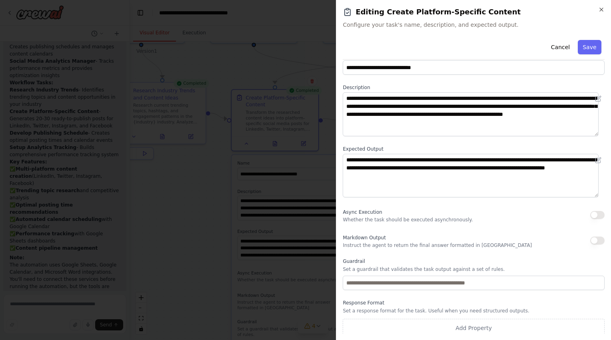
scroll to position [20, 0]
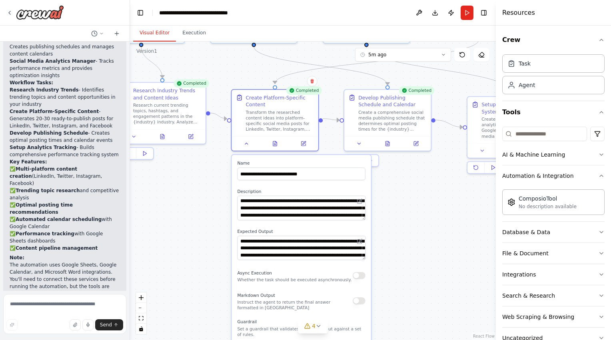
click at [206, 215] on div ".deletable-edge-delete-btn { width: 20px; height: 20px; border: 0px solid #ffff…" at bounding box center [313, 191] width 366 height 299
click at [194, 135] on button at bounding box center [191, 135] width 24 height 8
click at [245, 143] on icon at bounding box center [247, 142] width 6 height 6
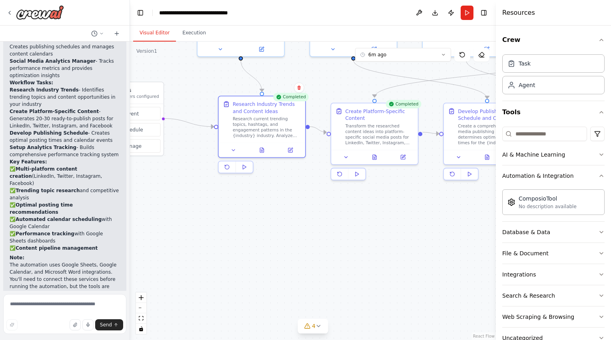
drag, startPoint x: 163, startPoint y: 202, endPoint x: 261, endPoint y: 215, distance: 99.2
click at [261, 215] on div ".deletable-edge-delete-btn { width: 20px; height: 20px; border: 0px solid #ffff…" at bounding box center [313, 191] width 366 height 299
click at [228, 150] on button at bounding box center [232, 148] width 24 height 8
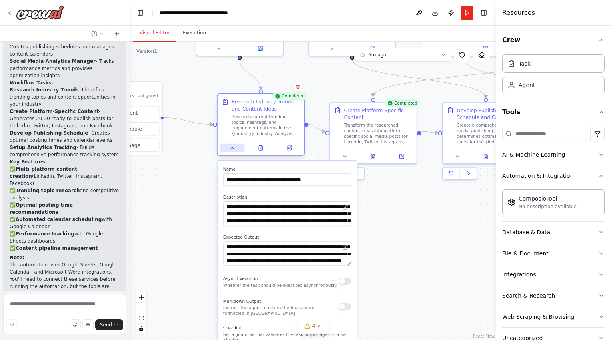
click at [229, 144] on button at bounding box center [232, 148] width 24 height 8
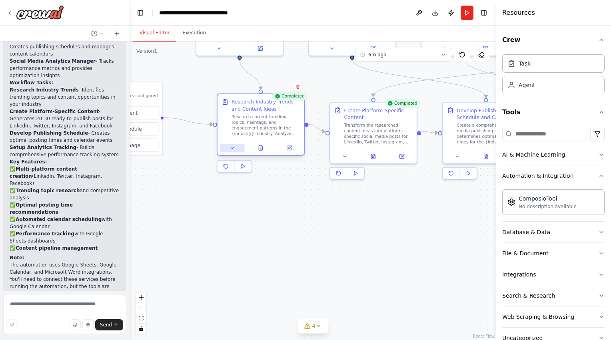
click at [229, 144] on button at bounding box center [232, 148] width 24 height 8
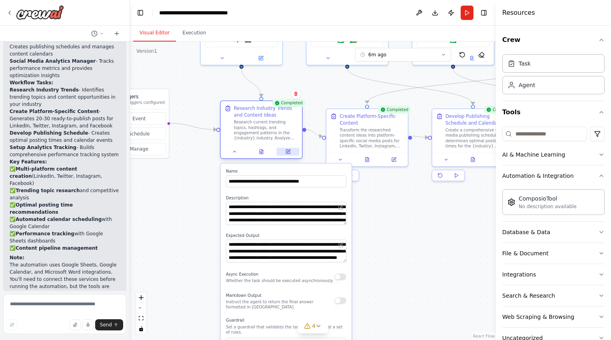
click at [287, 151] on icon at bounding box center [288, 152] width 4 height 4
click at [357, 142] on div "Transform the researched content ideas into platform-specific social media post…" at bounding box center [371, 136] width 64 height 21
click at [392, 160] on icon at bounding box center [394, 158] width 4 height 4
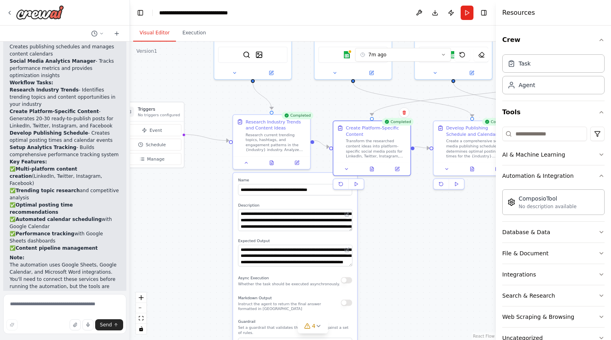
click at [456, 219] on div ".deletable-edge-delete-btn { width: 20px; height: 20px; border: 0px solid #ffff…" at bounding box center [313, 191] width 366 height 299
click at [536, 34] on button "Crew" at bounding box center [553, 40] width 102 height 22
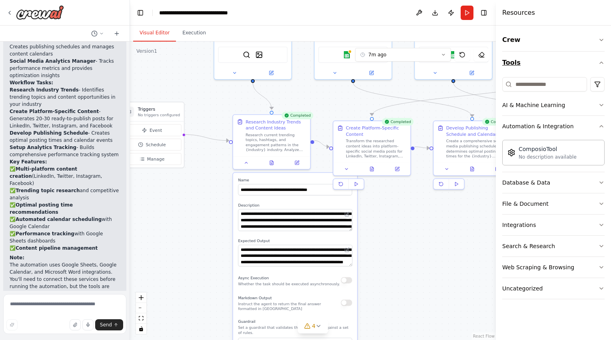
click at [533, 68] on button "Tools" at bounding box center [553, 63] width 102 height 22
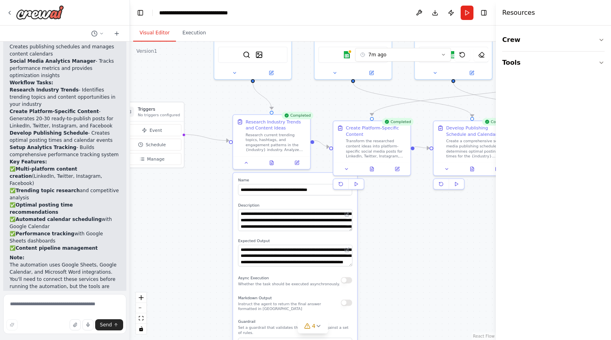
drag, startPoint x: 495, startPoint y: 190, endPoint x: 492, endPoint y: 193, distance: 4.2
click at [492, 193] on div "Create a crew that schedules and publishes social media content across multiple…" at bounding box center [305, 170] width 611 height 340
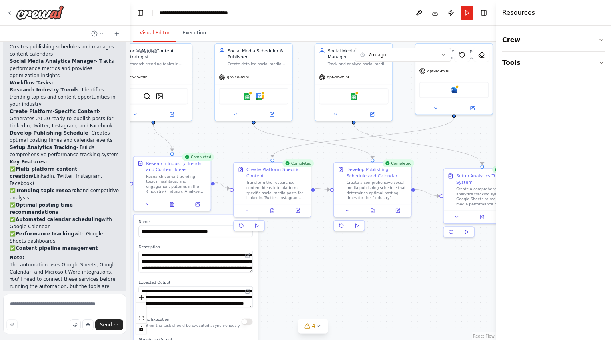
drag, startPoint x: 465, startPoint y: 199, endPoint x: 360, endPoint y: 242, distance: 113.0
click at [360, 242] on div ".deletable-edge-delete-btn { width: 20px; height: 20px; border: 0px solid #ffff…" at bounding box center [313, 191] width 366 height 299
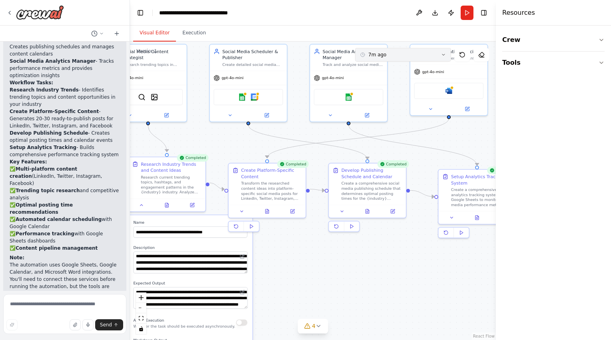
click at [435, 54] on button "7m ago" at bounding box center [403, 55] width 96 height 14
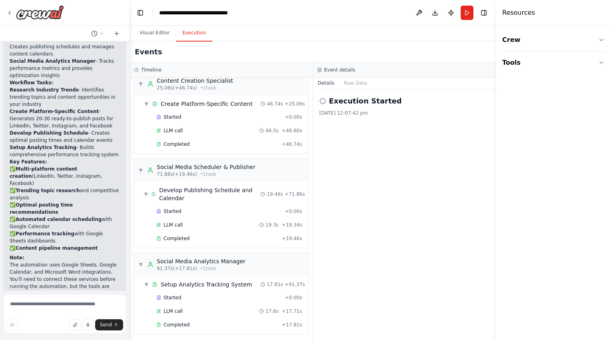
click at [187, 34] on button "Execution" at bounding box center [194, 33] width 36 height 17
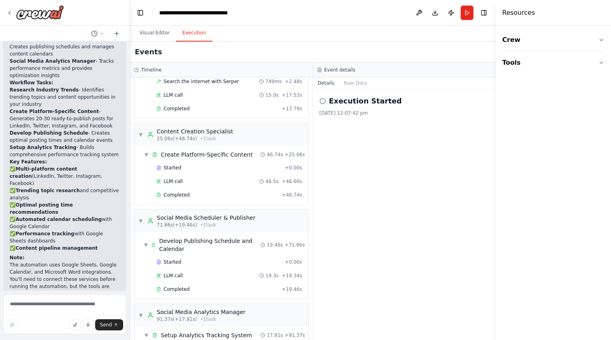
scroll to position [0, 0]
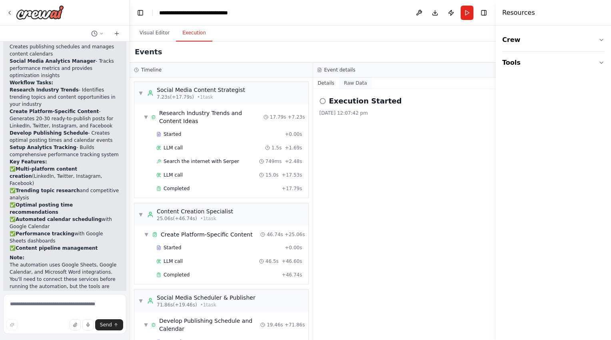
click at [347, 82] on button "Raw Data" at bounding box center [355, 83] width 33 height 11
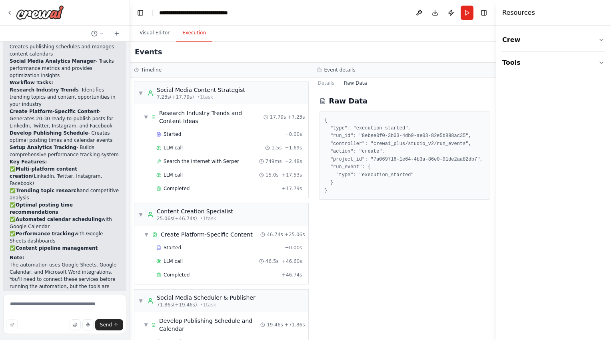
click at [353, 158] on pre "{ "type": "execution_started", "run_id": "8ebee0f0-3b03-4db9-ae03-82e5b898ac35"…" at bounding box center [405, 156] width 160 height 78
click at [355, 169] on pre "{ "type": "execution_started", "run_id": "8ebee0f0-3b03-4db9-ae03-82e5b898ac35"…" at bounding box center [405, 156] width 160 height 78
drag, startPoint x: 355, startPoint y: 169, endPoint x: 347, endPoint y: 200, distance: 32.3
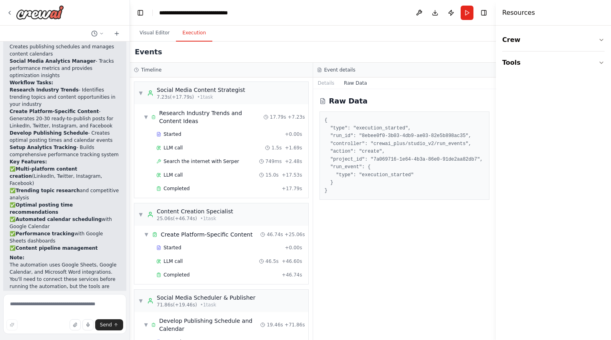
click at [347, 200] on div "Raw Data { "type": "execution_started", "run_id": "8ebee0f0-3b03-4db9-ae03-82e5…" at bounding box center [404, 214] width 183 height 251
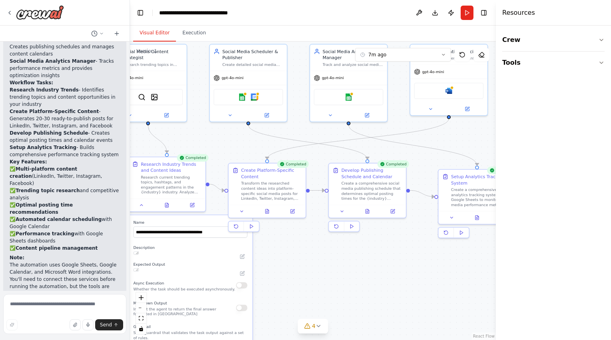
click at [167, 33] on button "Visual Editor" at bounding box center [154, 33] width 43 height 17
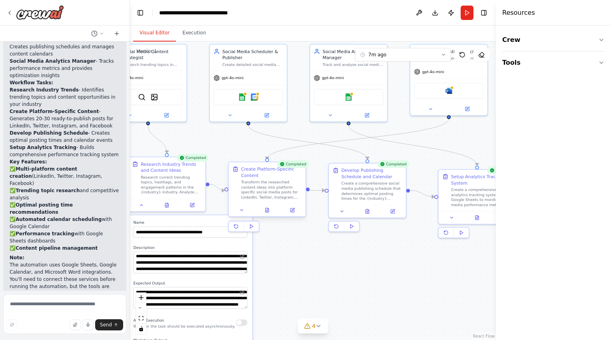
click at [305, 191] on div "Create Platform-Specific Content Transform the researched content ideas into pl…" at bounding box center [267, 189] width 78 height 56
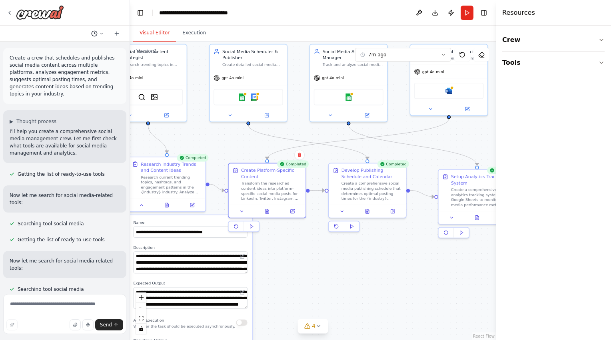
click at [104, 34] on icon at bounding box center [101, 33] width 5 height 5
click at [104, 34] on div at bounding box center [65, 170] width 130 height 340
click at [118, 32] on icon at bounding box center [117, 33] width 6 height 6
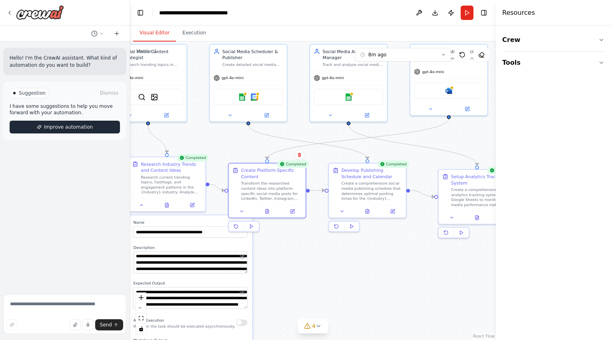
click at [76, 127] on span "Improve automation" at bounding box center [68, 127] width 49 height 6
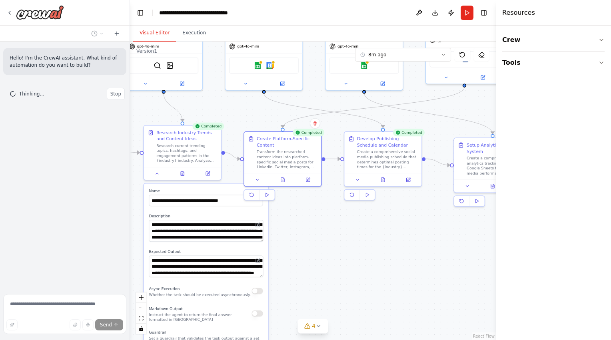
drag, startPoint x: 301, startPoint y: 244, endPoint x: 318, endPoint y: 205, distance: 43.1
click at [318, 205] on div ".deletable-edge-delete-btn { width: 20px; height: 20px; border: 0px solid #ffff…" at bounding box center [313, 191] width 366 height 299
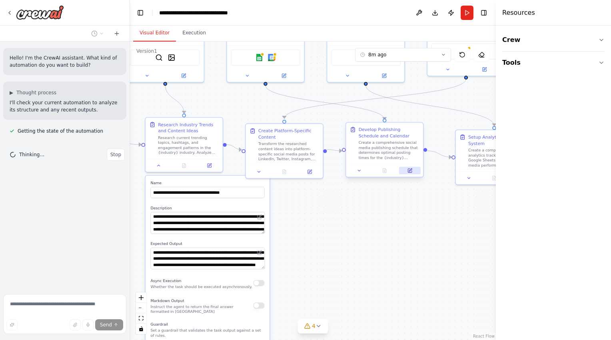
click at [404, 171] on button at bounding box center [410, 171] width 22 height 8
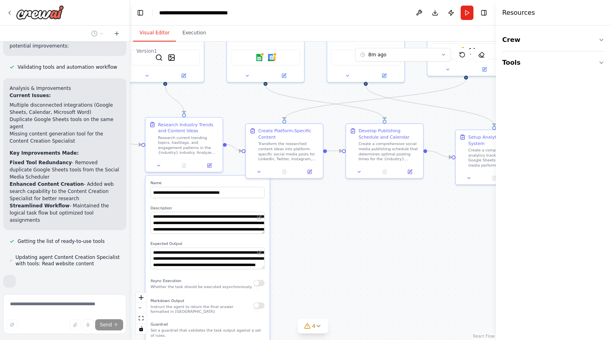
scroll to position [161, 0]
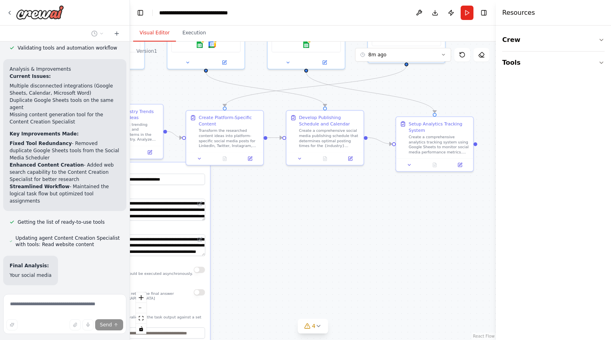
drag, startPoint x: 447, startPoint y: 174, endPoint x: 385, endPoint y: 159, distance: 64.7
click at [385, 159] on div ".deletable-edge-delete-btn { width: 20px; height: 20px; border: 0px solid #ffff…" at bounding box center [313, 191] width 366 height 299
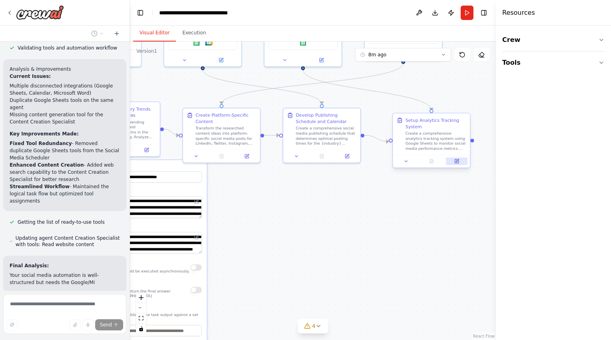
click at [451, 162] on button at bounding box center [457, 161] width 22 height 8
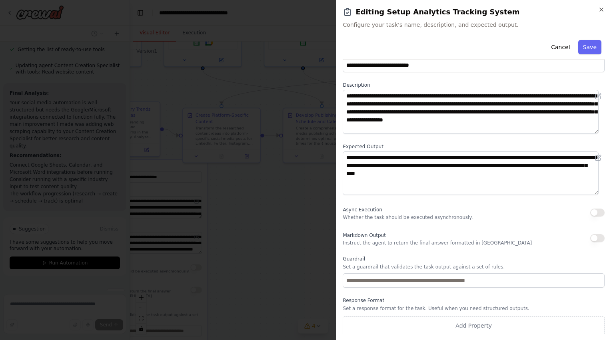
scroll to position [20, 0]
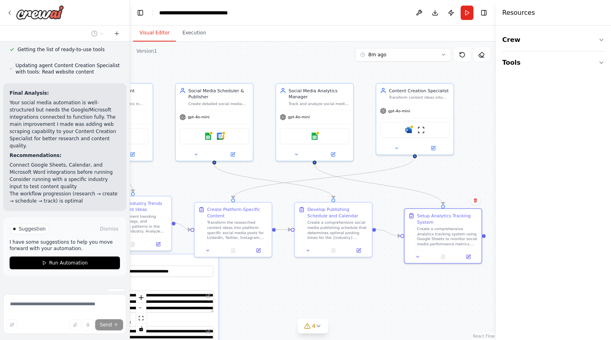
drag, startPoint x: 375, startPoint y: 224, endPoint x: 387, endPoint y: 320, distance: 96.6
click at [387, 320] on div ".deletable-edge-delete-btn { width: 20px; height: 20px; border: 0px solid #ffff…" at bounding box center [313, 191] width 366 height 299
click at [434, 152] on div at bounding box center [414, 148] width 77 height 12
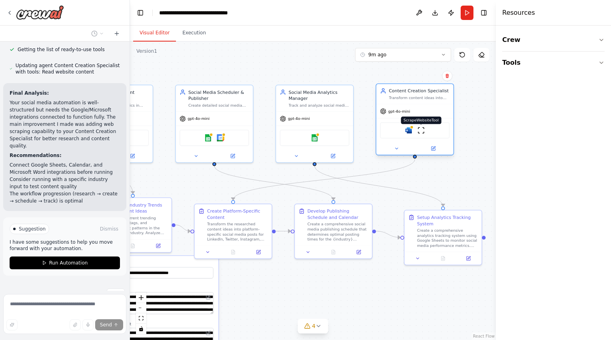
click at [420, 127] on img at bounding box center [421, 131] width 8 height 8
click at [438, 151] on button at bounding box center [433, 149] width 36 height 8
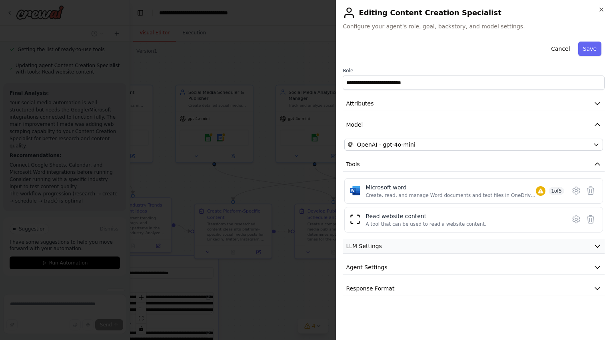
click at [413, 245] on button "LLM Settings" at bounding box center [474, 246] width 262 height 15
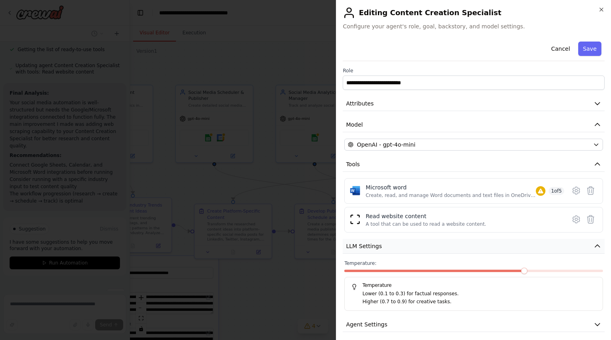
scroll to position [24, 0]
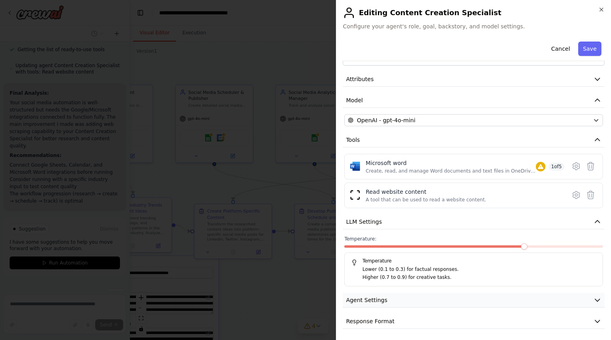
click at [406, 304] on button "Agent Settings" at bounding box center [474, 300] width 262 height 15
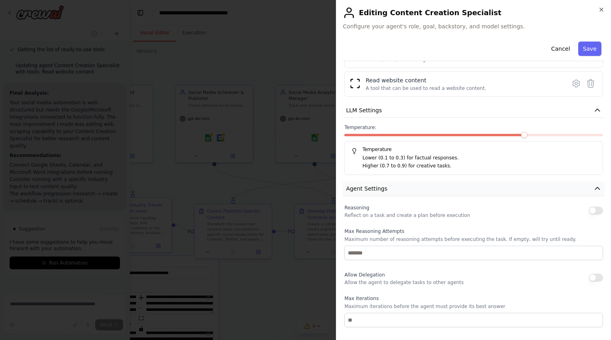
scroll to position [239, 0]
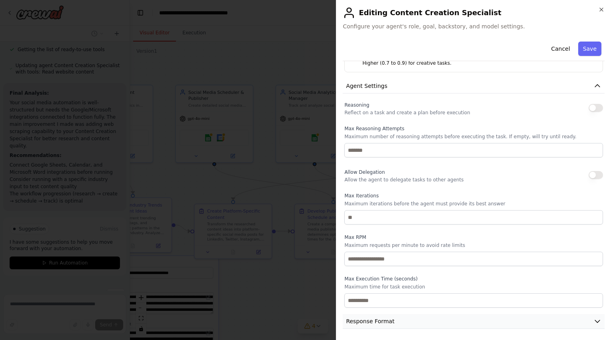
click at [402, 321] on button "Response Format" at bounding box center [474, 321] width 262 height 15
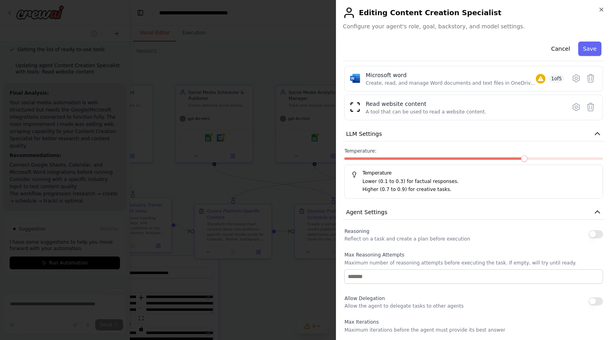
scroll to position [0, 0]
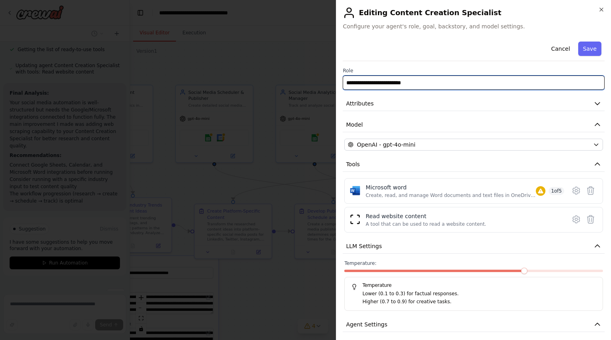
click at [471, 83] on input "**********" at bounding box center [474, 83] width 262 height 14
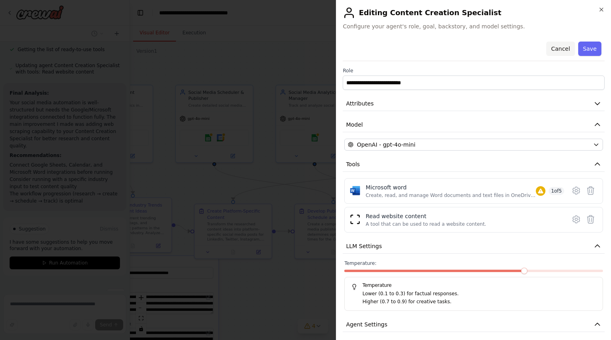
click at [553, 48] on button "Cancel" at bounding box center [560, 49] width 28 height 14
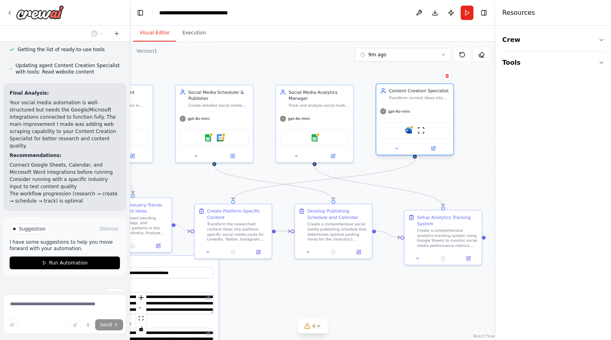
click at [417, 96] on div "Transform content ideas into platform-specific posts, create engaging captions,…" at bounding box center [419, 97] width 61 height 5
click at [435, 146] on icon at bounding box center [433, 147] width 3 height 3
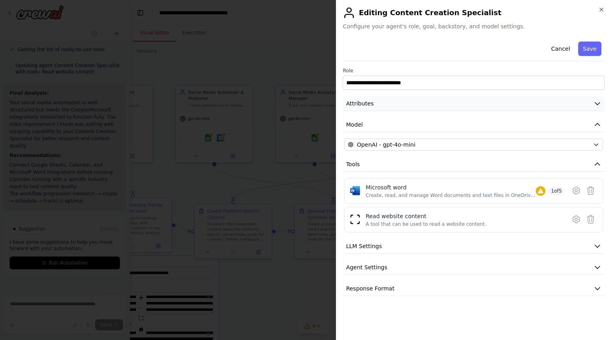
click at [440, 107] on button "Attributes" at bounding box center [474, 103] width 262 height 15
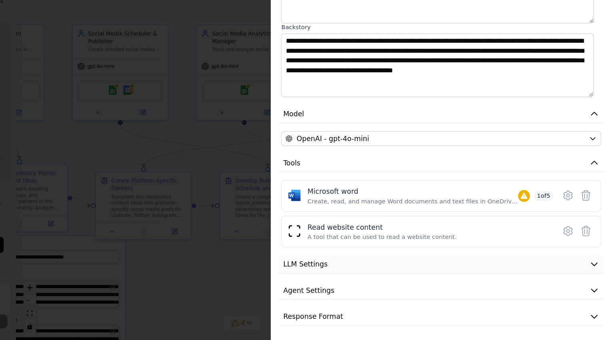
click at [430, 280] on button "LLM Settings" at bounding box center [474, 278] width 262 height 15
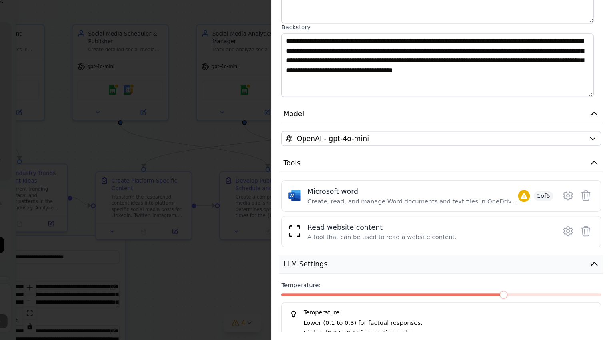
scroll to position [150, 0]
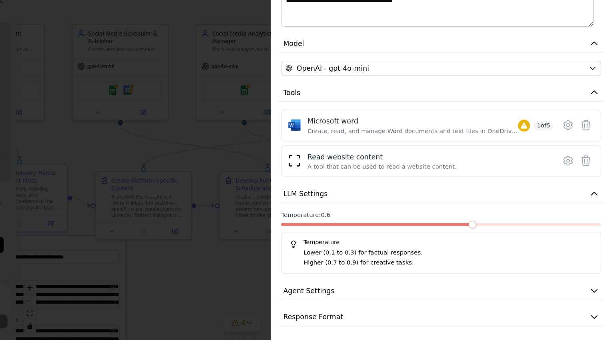
click at [501, 247] on span at bounding box center [499, 246] width 6 height 6
click at [521, 243] on span at bounding box center [524, 246] width 6 height 6
click at [525, 247] on span at bounding box center [524, 246] width 6 height 6
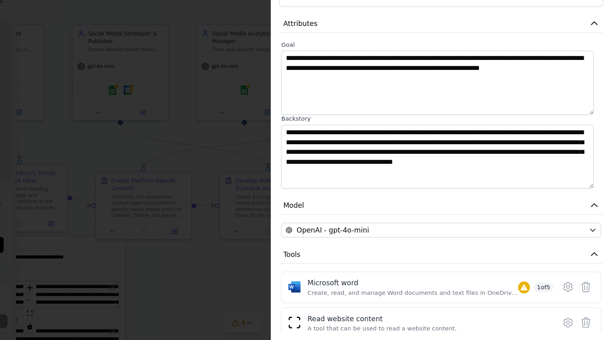
scroll to position [0, 0]
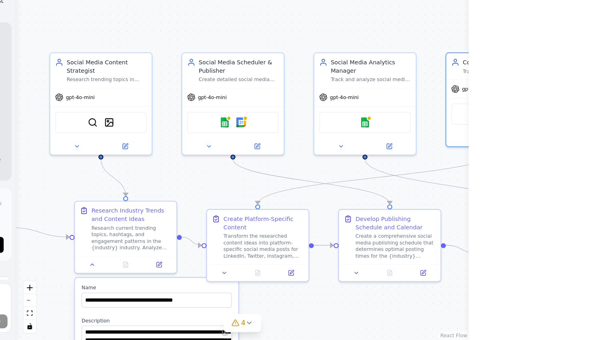
drag, startPoint x: 353, startPoint y: 191, endPoint x: 448, endPoint y: 224, distance: 100.7
click at [448, 224] on div ".deletable-edge-delete-btn { width: 20px; height: 20px; border: 0px solid #ffff…" at bounding box center [313, 191] width 366 height 299
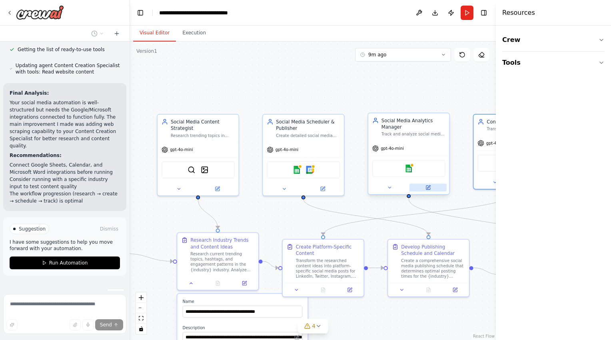
click at [428, 189] on icon at bounding box center [428, 188] width 4 height 4
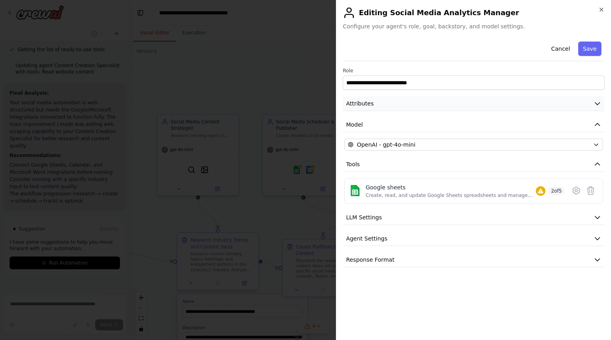
click at [441, 110] on button "Attributes" at bounding box center [474, 103] width 262 height 15
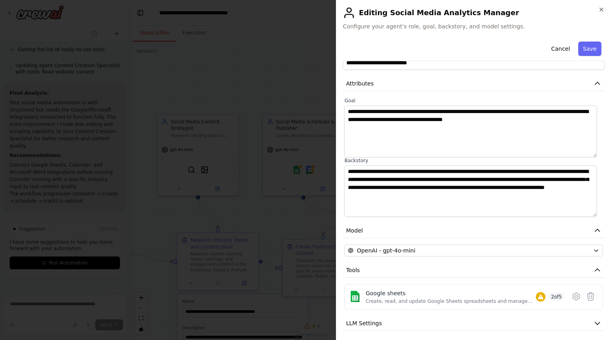
scroll to position [65, 0]
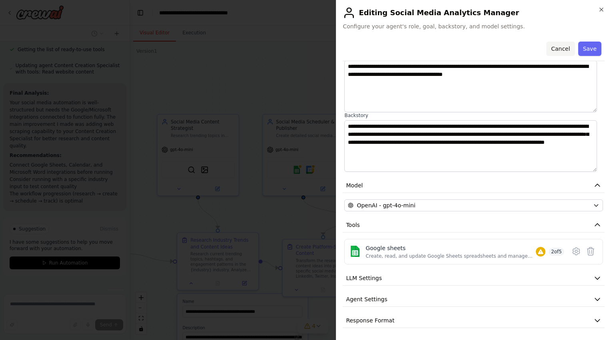
click at [561, 52] on button "Cancel" at bounding box center [560, 49] width 28 height 14
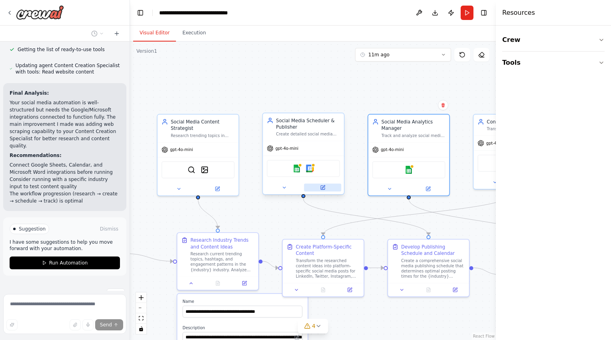
click at [325, 187] on button at bounding box center [322, 188] width 37 height 8
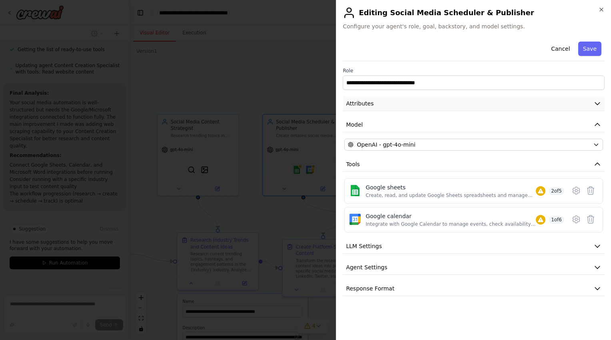
click at [400, 106] on button "Attributes" at bounding box center [474, 103] width 262 height 15
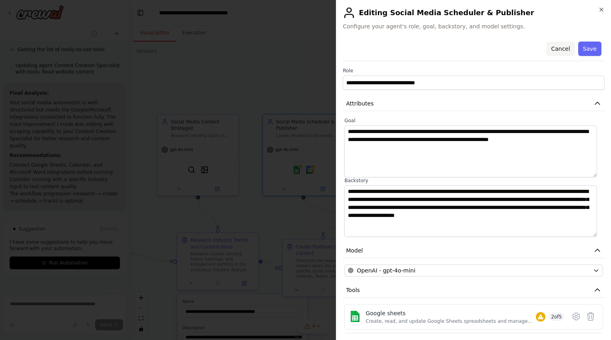
click at [557, 50] on button "Cancel" at bounding box center [560, 49] width 28 height 14
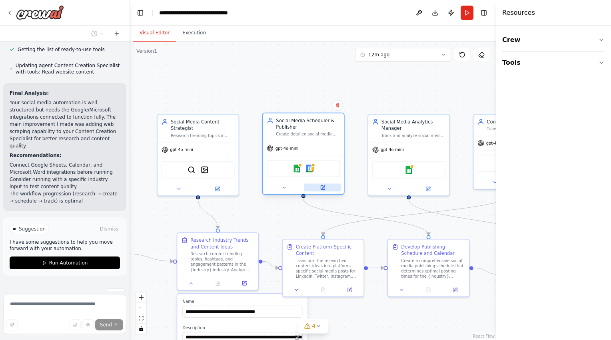
click at [329, 190] on button at bounding box center [322, 188] width 37 height 8
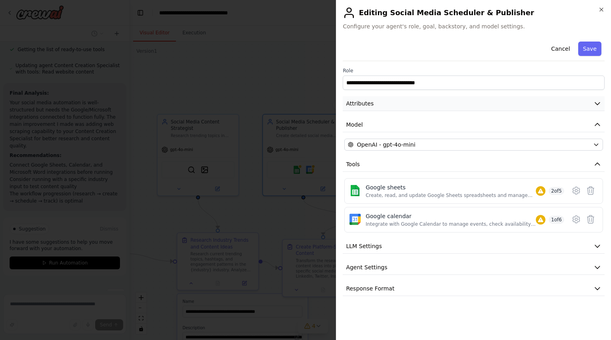
click at [428, 104] on button "Attributes" at bounding box center [474, 103] width 262 height 15
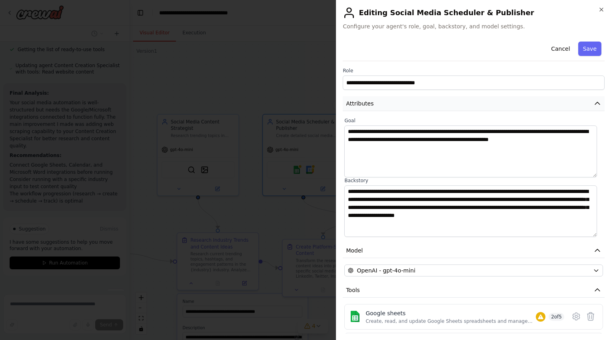
click at [428, 104] on button "Attributes" at bounding box center [474, 103] width 262 height 15
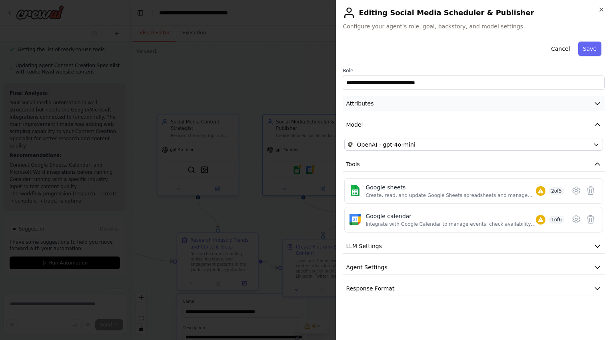
click at [420, 106] on button "Attributes" at bounding box center [474, 103] width 262 height 15
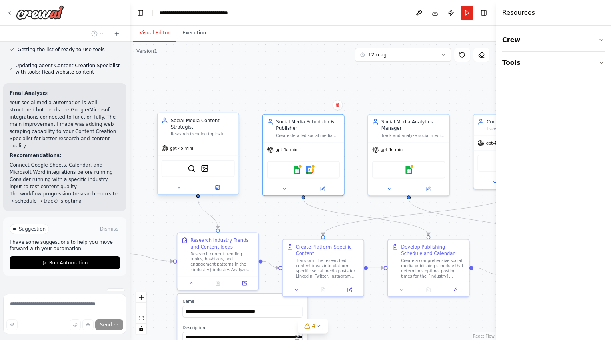
click at [227, 192] on div at bounding box center [197, 187] width 81 height 13
click at [219, 185] on icon at bounding box center [217, 186] width 3 height 3
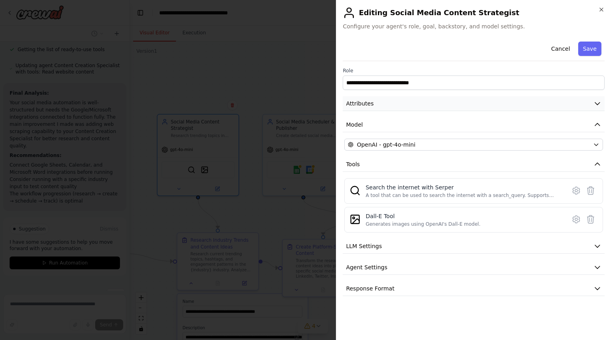
click at [410, 102] on button "Attributes" at bounding box center [474, 103] width 262 height 15
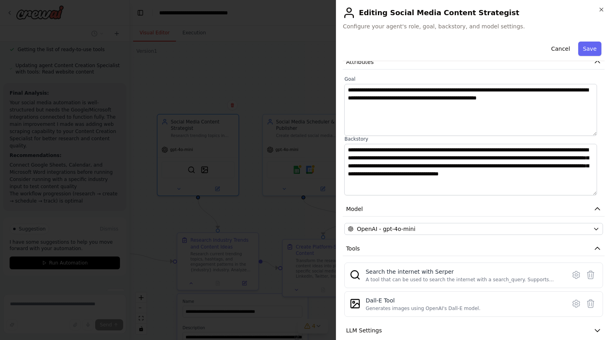
scroll to position [94, 0]
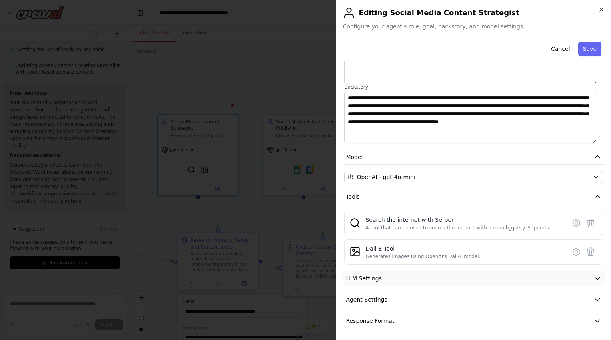
click at [412, 284] on button "LLM Settings" at bounding box center [474, 278] width 262 height 15
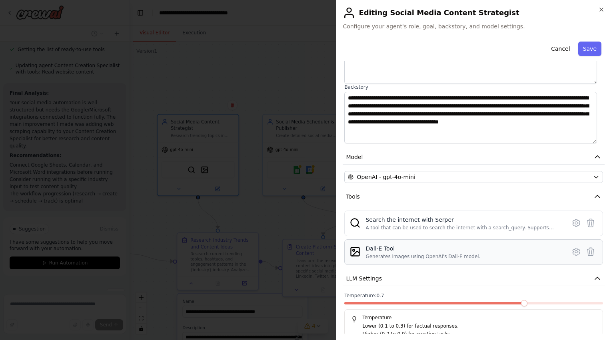
scroll to position [150, 0]
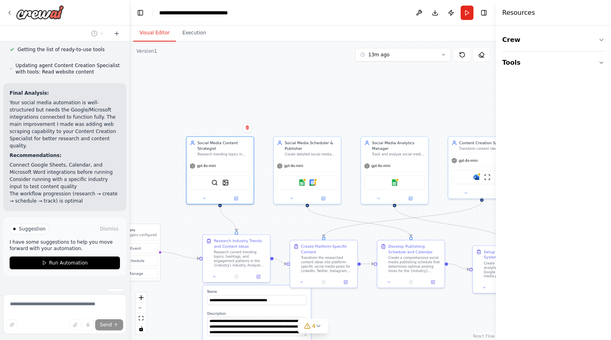
click at [265, 220] on div ".deletable-edge-delete-btn { width: 20px; height: 20px; border: 0px solid #ffff…" at bounding box center [313, 191] width 366 height 299
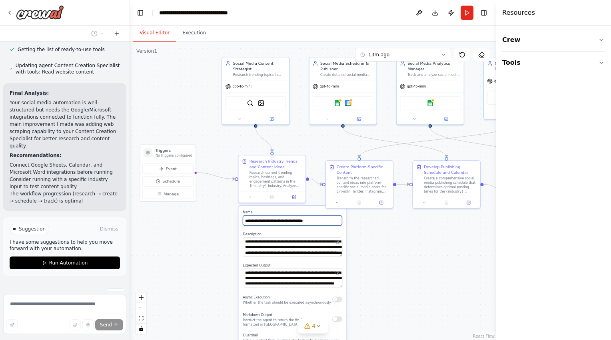
drag, startPoint x: 265, startPoint y: 220, endPoint x: 301, endPoint y: 140, distance: 87.9
click at [301, 140] on div ".deletable-edge-delete-btn { width: 20px; height: 20px; border: 0px solid #ffff…" at bounding box center [313, 191] width 366 height 299
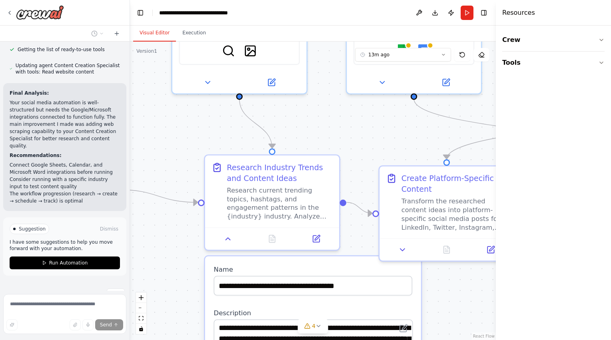
drag, startPoint x: 295, startPoint y: 135, endPoint x: 328, endPoint y: 120, distance: 35.8
click at [328, 120] on div ".deletable-edge-delete-btn { width: 20px; height: 20px; border: 0px solid #ffff…" at bounding box center [313, 191] width 366 height 299
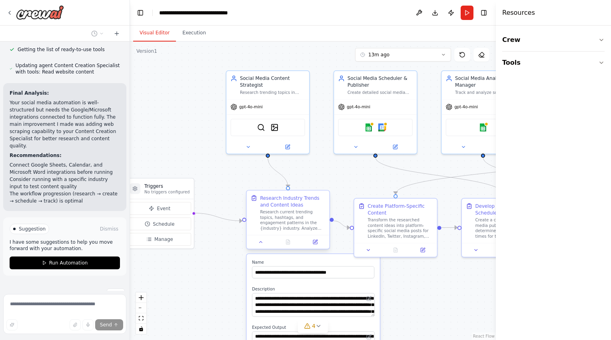
click at [258, 246] on div at bounding box center [288, 242] width 83 height 14
click at [261, 243] on icon at bounding box center [260, 241] width 5 height 5
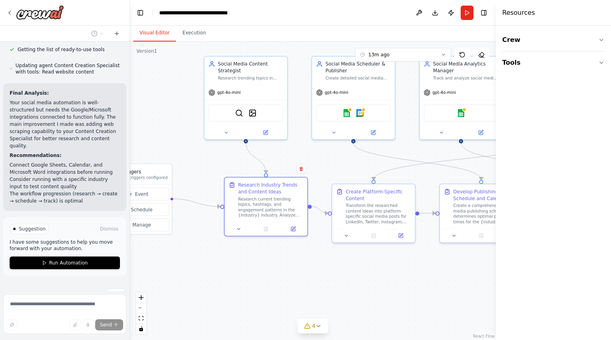
drag, startPoint x: 217, startPoint y: 253, endPoint x: 195, endPoint y: 239, distance: 26.3
click at [195, 239] on div ".deletable-edge-delete-btn { width: 20px; height: 20px; border: 0px solid #ffff…" at bounding box center [313, 191] width 366 height 299
drag, startPoint x: 245, startPoint y: 139, endPoint x: 240, endPoint y: 145, distance: 7.7
click at [240, 145] on div ".deletable-edge-delete-btn { width: 20px; height: 20px; border: 0px solid #ffff…" at bounding box center [313, 191] width 366 height 299
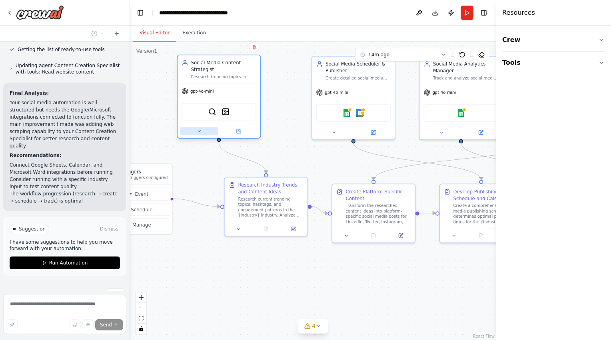
drag, startPoint x: 238, startPoint y: 127, endPoint x: 213, endPoint y: 128, distance: 25.6
click at [213, 128] on button at bounding box center [199, 131] width 38 height 8
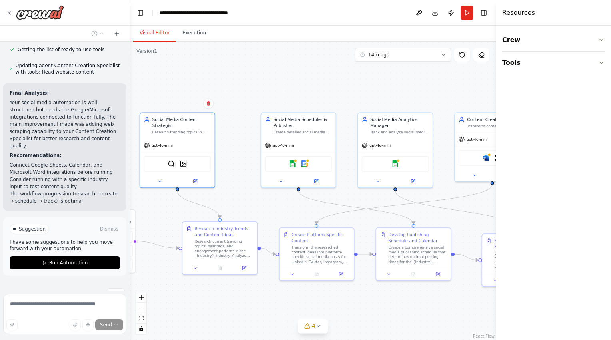
drag, startPoint x: 420, startPoint y: 281, endPoint x: 363, endPoint y: 315, distance: 66.6
click at [363, 315] on div ".deletable-edge-delete-btn { width: 20px; height: 20px; border: 0px solid #ffff…" at bounding box center [313, 191] width 366 height 299
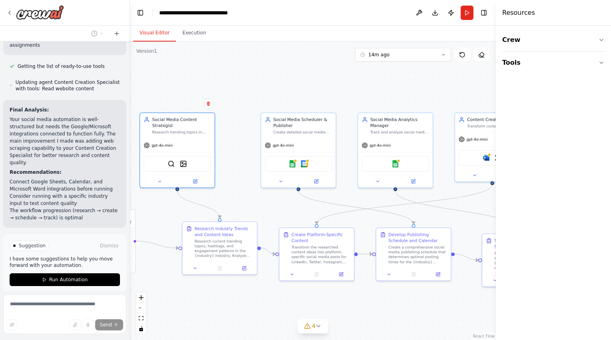
scroll to position [334, 0]
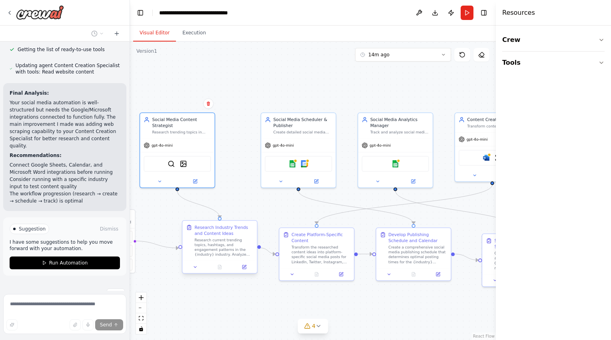
click at [214, 261] on div at bounding box center [219, 267] width 74 height 12
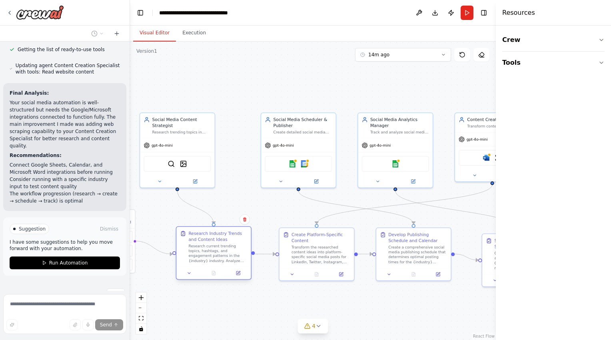
drag, startPoint x: 233, startPoint y: 248, endPoint x: 227, endPoint y: 260, distance: 13.1
click at [227, 260] on div "Research current trending topics, hashtags, and engagement patterns in the {ind…" at bounding box center [217, 253] width 59 height 19
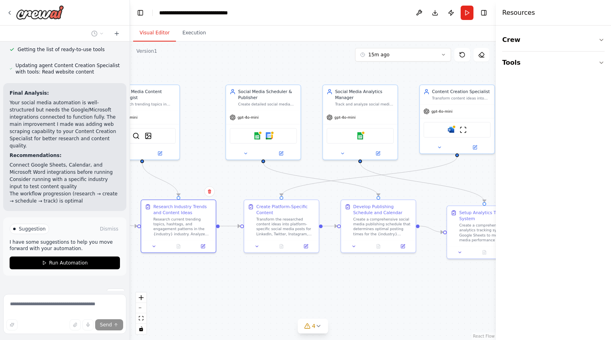
drag, startPoint x: 266, startPoint y: 203, endPoint x: 231, endPoint y: 173, distance: 46.5
click at [231, 173] on div ".deletable-edge-delete-btn { width: 20px; height: 20px; border: 0px solid #ffff…" at bounding box center [313, 191] width 366 height 299
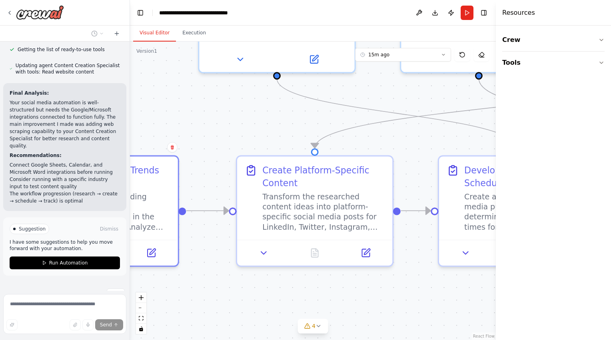
drag, startPoint x: 257, startPoint y: 151, endPoint x: 237, endPoint y: 80, distance: 74.1
click at [237, 80] on div ".deletable-edge-delete-btn { width: 20px; height: 20px; border: 0px solid #ffff…" at bounding box center [313, 191] width 366 height 299
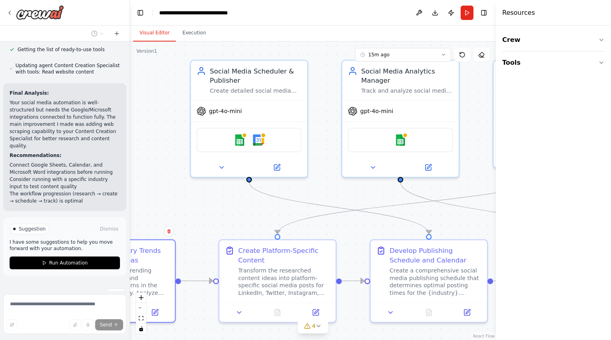
drag, startPoint x: 272, startPoint y: 114, endPoint x: 245, endPoint y: 217, distance: 106.4
click at [245, 217] on div ".deletable-edge-delete-btn { width: 20px; height: 20px; border: 0px solid #ffff…" at bounding box center [313, 191] width 366 height 299
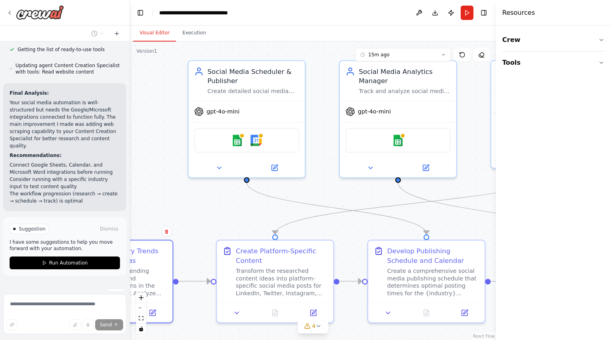
click at [245, 217] on div ".deletable-edge-delete-btn { width: 20px; height: 20px; border: 0px solid #ffff…" at bounding box center [313, 191] width 366 height 299
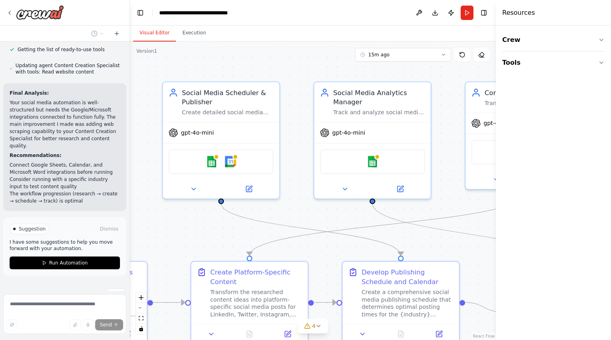
drag, startPoint x: 245, startPoint y: 217, endPoint x: 218, endPoint y: 238, distance: 33.8
click at [218, 238] on div ".deletable-edge-delete-btn { width: 20px; height: 20px; border: 0px solid #ffff…" at bounding box center [313, 191] width 366 height 299
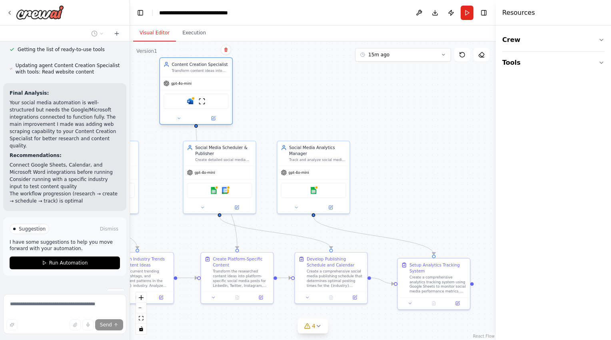
drag, startPoint x: 390, startPoint y: 155, endPoint x: 170, endPoint y: 71, distance: 235.7
click at [170, 71] on div "Content Creation Specialist Transform content ideas into platform-specific post…" at bounding box center [195, 68] width 65 height 12
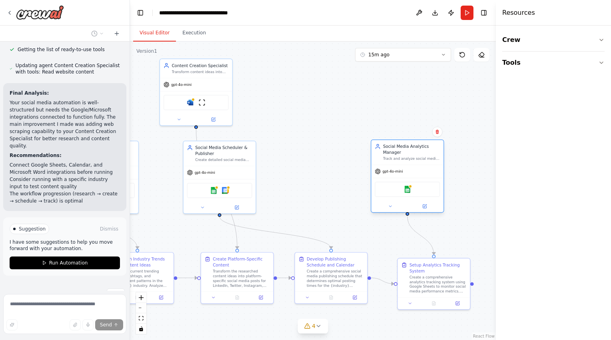
drag, startPoint x: 309, startPoint y: 158, endPoint x: 404, endPoint y: 156, distance: 95.1
click at [404, 156] on div "Social Media Analytics Manager Track and analyze social media engagement metric…" at bounding box center [411, 152] width 57 height 18
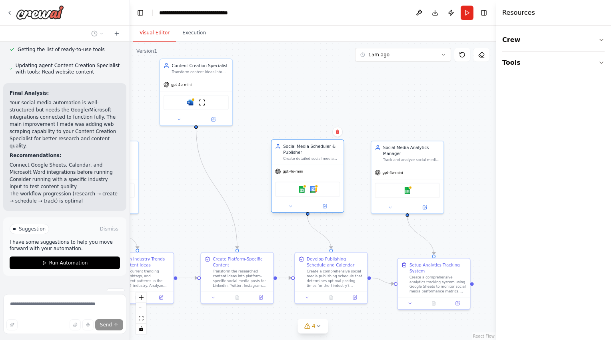
drag, startPoint x: 223, startPoint y: 159, endPoint x: 313, endPoint y: 159, distance: 89.9
click at [313, 159] on div "Create detailed social media publishing schedules, determine optimal posting ti…" at bounding box center [311, 159] width 57 height 5
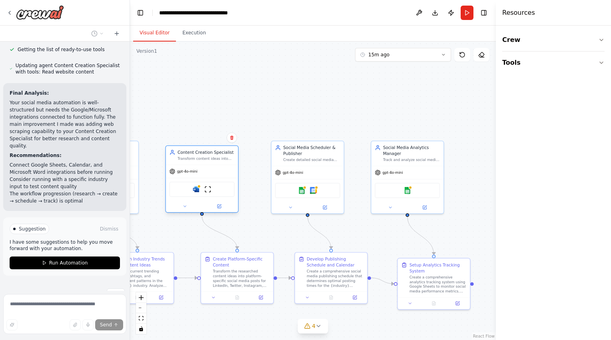
drag, startPoint x: 198, startPoint y: 72, endPoint x: 203, endPoint y: 159, distance: 86.9
click at [203, 159] on div "Transform content ideas into platform-specific posts, create engaging captions,…" at bounding box center [205, 159] width 57 height 5
click at [271, 102] on div ".deletable-edge-delete-btn { width: 20px; height: 20px; border: 0px solid #ffff…" at bounding box center [313, 191] width 366 height 299
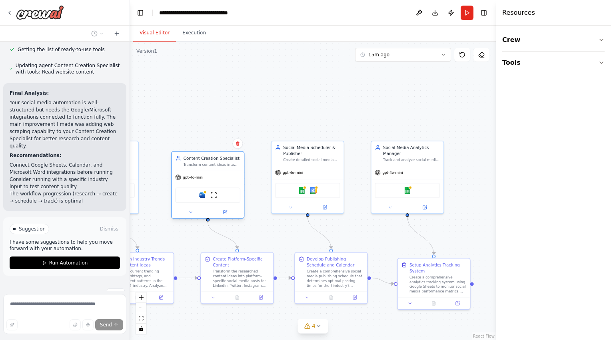
drag, startPoint x: 203, startPoint y: 160, endPoint x: 211, endPoint y: 164, distance: 8.8
click at [211, 164] on div "Transform content ideas into platform-specific posts, create engaging captions,…" at bounding box center [211, 164] width 57 height 5
click at [238, 120] on div ".deletable-edge-delete-btn { width: 20px; height: 20px; border: 0px solid #ffff…" at bounding box center [313, 191] width 366 height 299
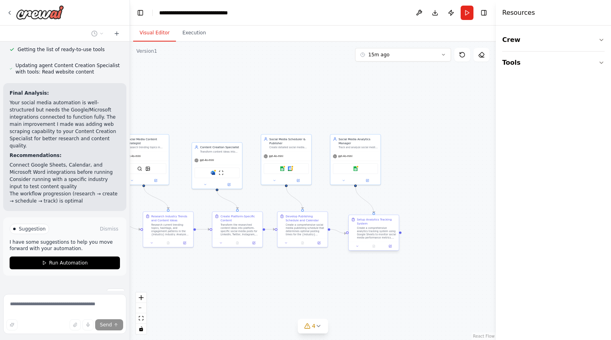
click at [400, 233] on div at bounding box center [400, 232] width 2 height 2
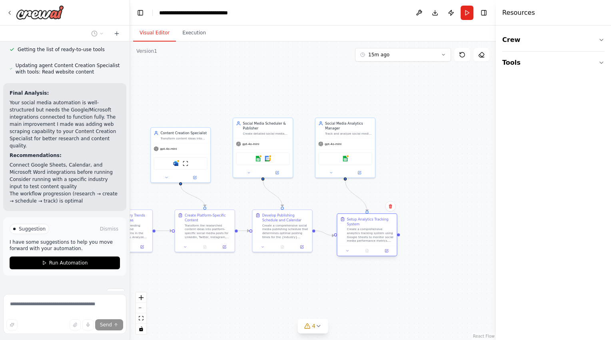
click at [367, 231] on div "Create a comprehensive analytics tracking system using Google Sheets to monitor…" at bounding box center [370, 235] width 47 height 16
click at [523, 41] on button "Crew" at bounding box center [553, 40] width 102 height 22
click at [523, 67] on div "Task" at bounding box center [553, 63] width 102 height 18
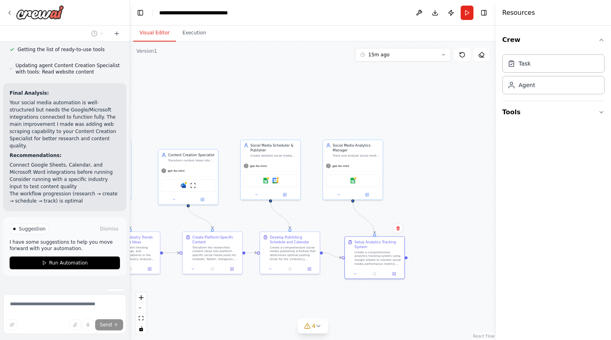
click at [422, 210] on div ".deletable-edge-delete-btn { width: 20px; height: 20px; border: 0px solid #ffff…" at bounding box center [313, 191] width 366 height 299
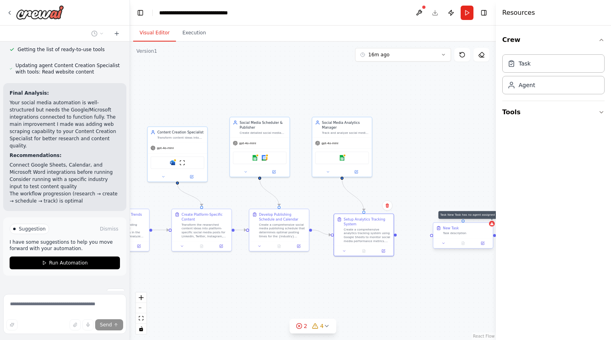
click at [491, 225] on icon at bounding box center [492, 224] width 4 height 4
click at [486, 214] on icon at bounding box center [486, 215] width 3 height 4
click at [464, 210] on div "Confirm" at bounding box center [463, 215] width 28 height 10
click at [464, 217] on button "Confirm" at bounding box center [463, 216] width 28 height 10
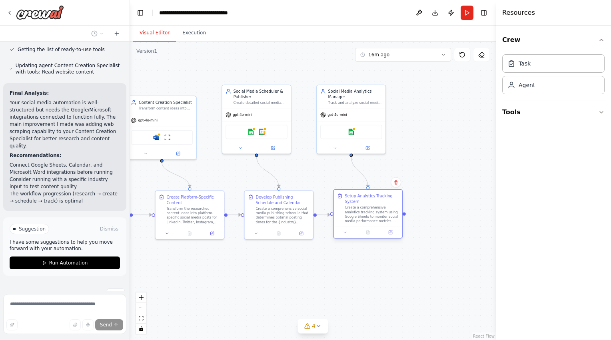
drag, startPoint x: 379, startPoint y: 216, endPoint x: 372, endPoint y: 210, distance: 9.6
click at [372, 210] on div "Create a comprehensive analytics tracking system using Google Sheets to monitor…" at bounding box center [372, 214] width 54 height 18
click at [379, 266] on div ".deletable-edge-delete-btn { width: 20px; height: 20px; border: 0px solid #ffff…" at bounding box center [313, 191] width 366 height 299
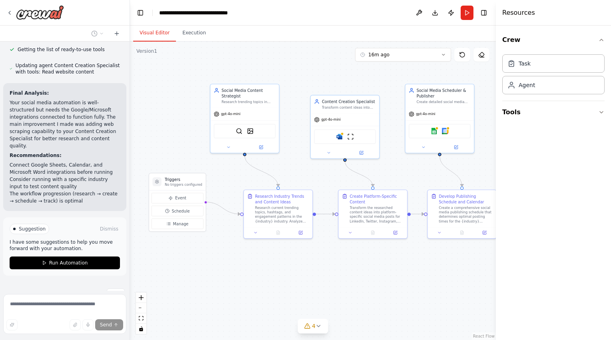
drag, startPoint x: 256, startPoint y: 277, endPoint x: 439, endPoint y: 277, distance: 183.1
click at [439, 277] on div ".deletable-edge-delete-btn { width: 20px; height: 20px; border: 0px solid #ffff…" at bounding box center [313, 191] width 366 height 299
click at [184, 227] on button "Manage" at bounding box center [177, 224] width 52 height 10
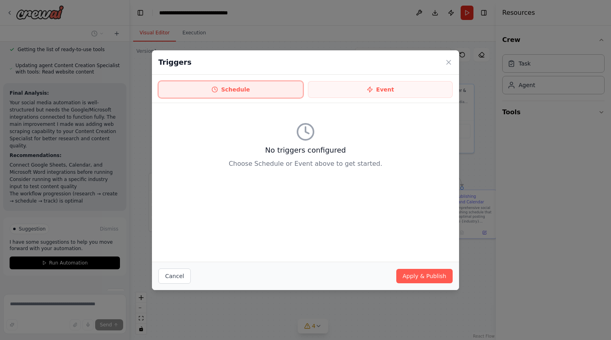
click at [272, 90] on button "Schedule" at bounding box center [230, 89] width 145 height 17
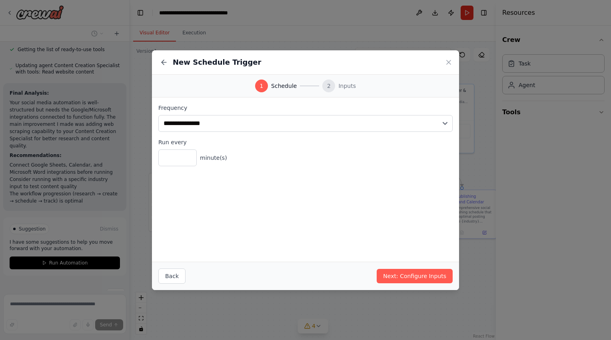
click at [450, 56] on div "New Schedule Trigger" at bounding box center [305, 62] width 307 height 24
click at [449, 60] on icon at bounding box center [448, 62] width 8 height 8
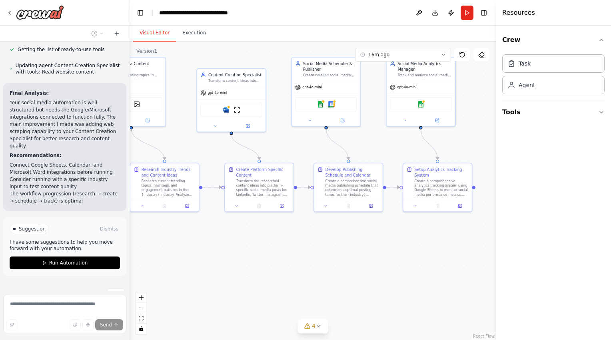
drag, startPoint x: 377, startPoint y: 267, endPoint x: 254, endPoint y: 239, distance: 125.4
click at [254, 239] on div ".deletable-edge-delete-btn { width: 20px; height: 20px; border: 0px solid #ffff…" at bounding box center [313, 191] width 366 height 299
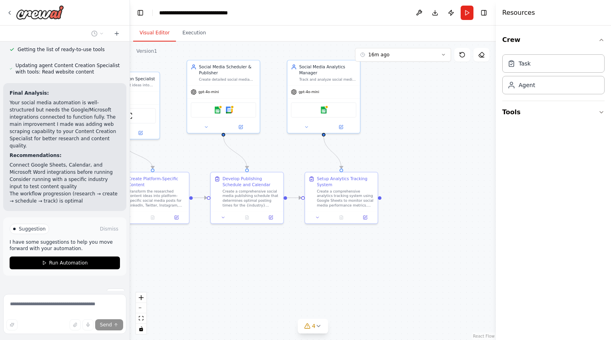
drag, startPoint x: 387, startPoint y: 227, endPoint x: 273, endPoint y: 243, distance: 114.6
click at [273, 243] on div ".deletable-edge-delete-btn { width: 20px; height: 20px; border: 0px solid #ffff…" at bounding box center [313, 191] width 366 height 299
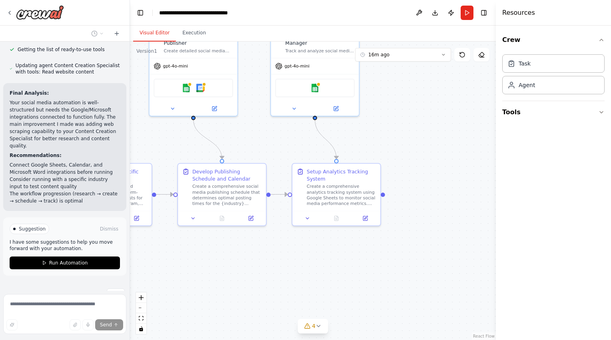
drag, startPoint x: 339, startPoint y: 230, endPoint x: 338, endPoint y: 237, distance: 6.8
click at [338, 237] on div ".deletable-edge-delete-btn { width: 20px; height: 20px; border: 0px solid #ffff…" at bounding box center [313, 191] width 366 height 299
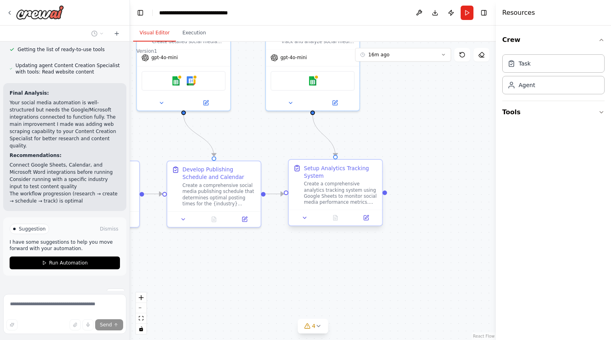
click at [348, 198] on div "Create a comprehensive analytics tracking system using Google Sheets to monitor…" at bounding box center [341, 193] width 74 height 24
click at [363, 224] on div at bounding box center [336, 218] width 94 height 16
click at [366, 220] on icon at bounding box center [366, 217] width 4 height 4
click at [330, 104] on button at bounding box center [334, 101] width 43 height 9
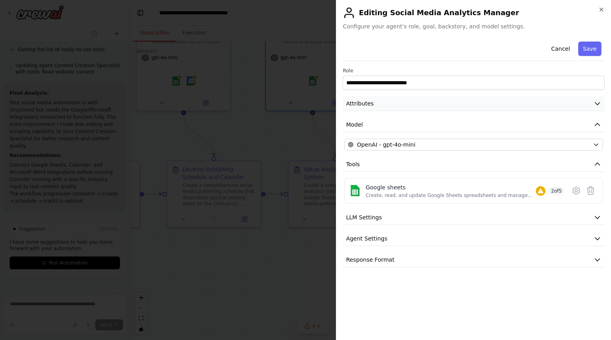
click at [400, 101] on button "Attributes" at bounding box center [474, 103] width 262 height 15
